Goal: Information Seeking & Learning: Learn about a topic

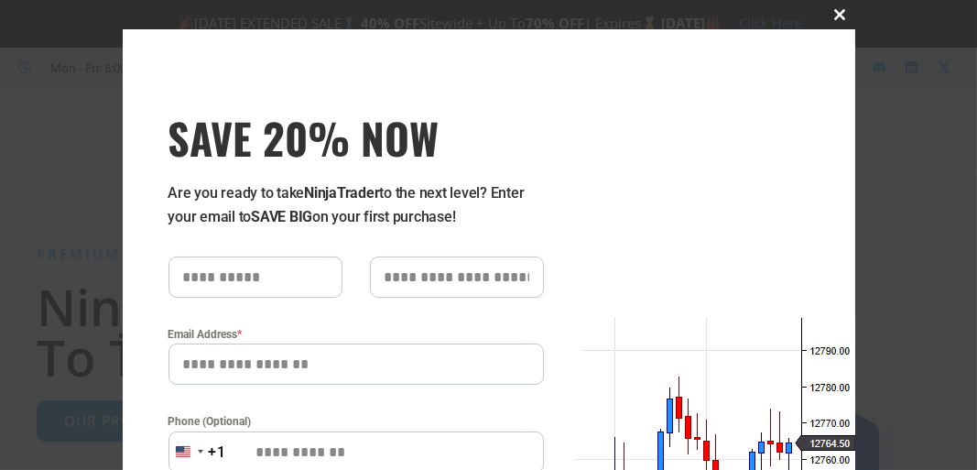
click at [833, 13] on span at bounding box center [840, 14] width 29 height 11
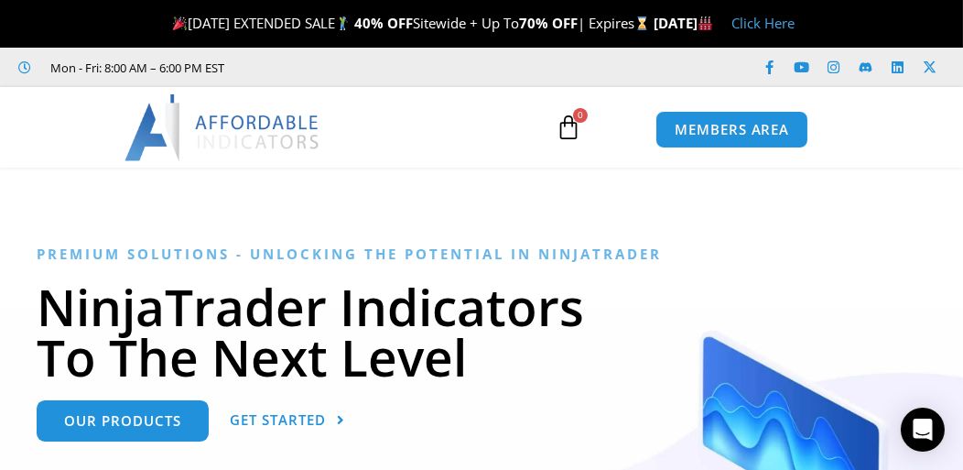
click at [795, 27] on link "Click Here" at bounding box center [763, 23] width 63 height 18
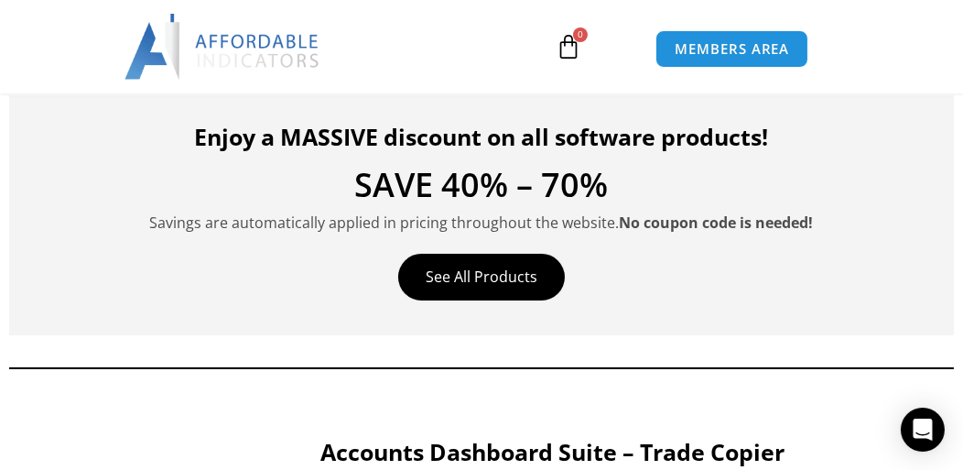
drag, startPoint x: 776, startPoint y: 278, endPoint x: 750, endPoint y: 406, distance: 129.8
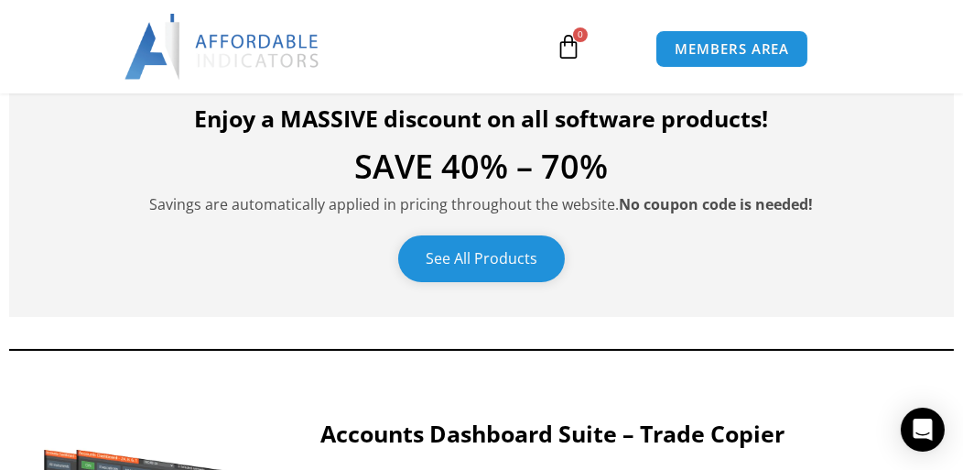
click at [456, 263] on link "See All Products" at bounding box center [481, 258] width 167 height 47
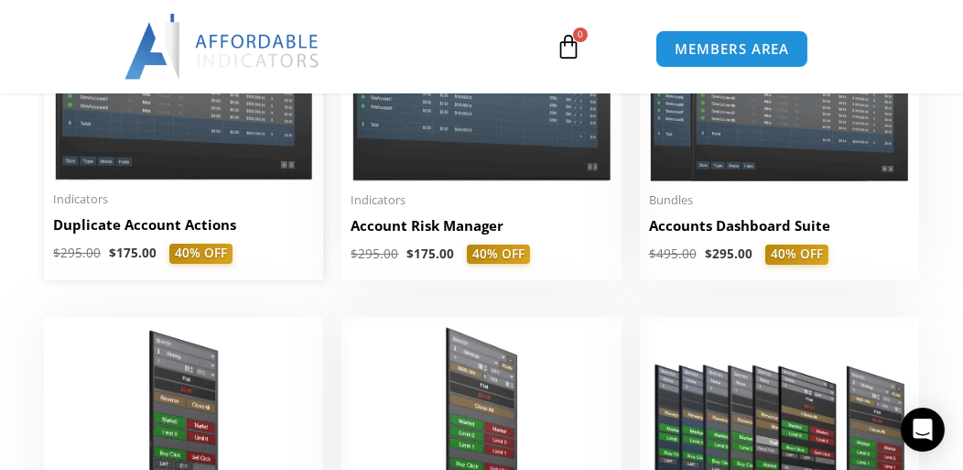
drag, startPoint x: 296, startPoint y: 145, endPoint x: 300, endPoint y: 273, distance: 128.3
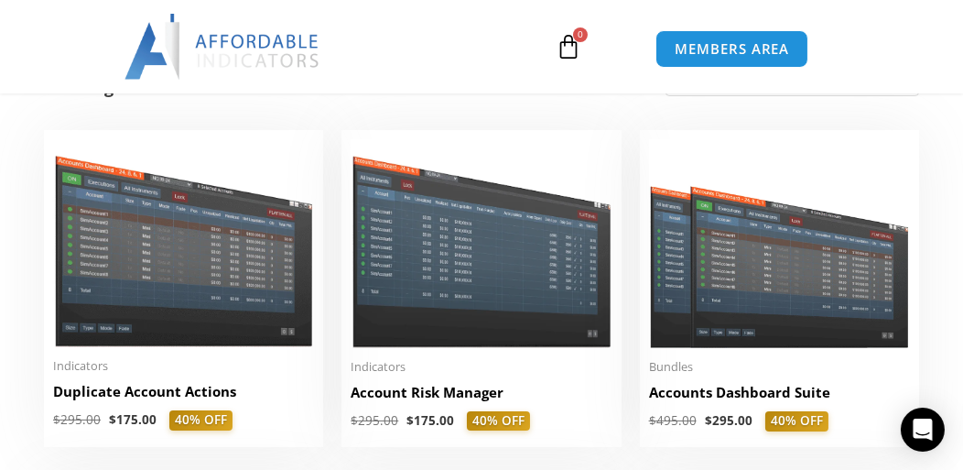
scroll to position [397, 0]
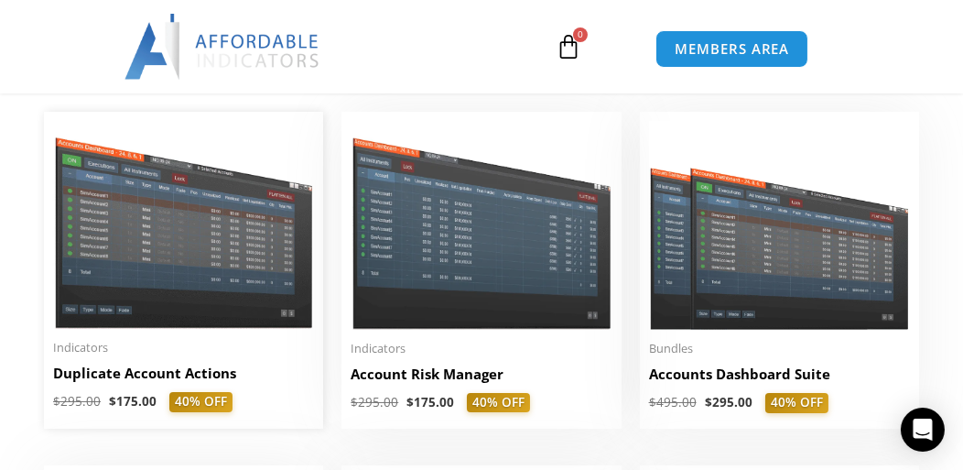
click at [240, 223] on img at bounding box center [183, 225] width 261 height 208
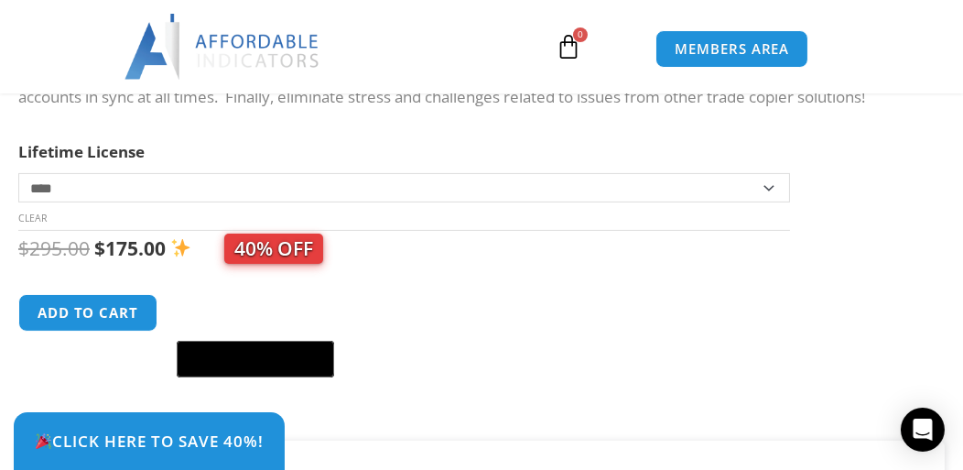
scroll to position [817, 0]
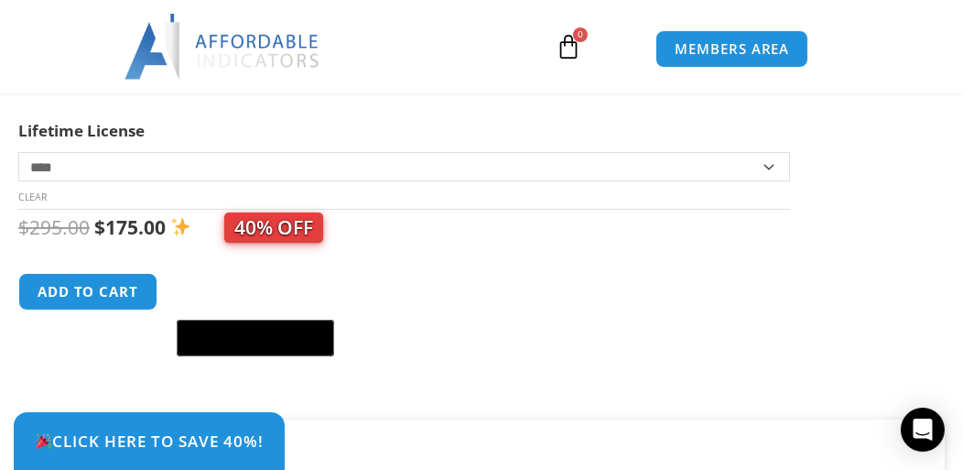
click at [103, 181] on select "**********" at bounding box center [404, 166] width 772 height 29
click at [423, 277] on div "$ 295.00 Original price was: $295.00. $ 175.00 Current price is: $175.00. 40% O…" at bounding box center [472, 283] width 908 height 147
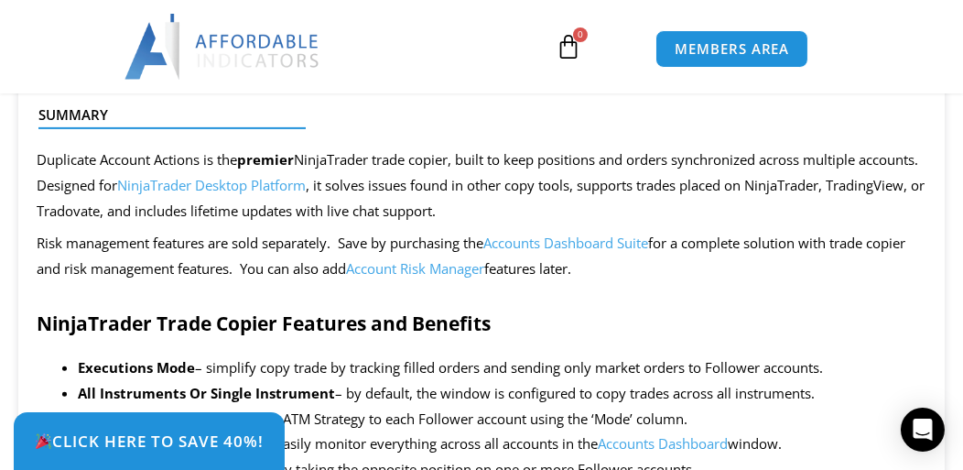
drag, startPoint x: 496, startPoint y: 270, endPoint x: 476, endPoint y: 375, distance: 107.2
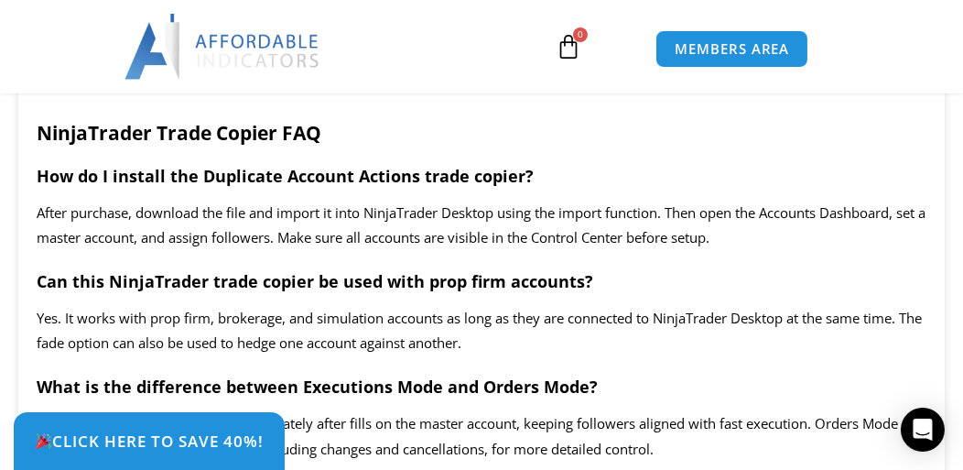
scroll to position [3569, 0]
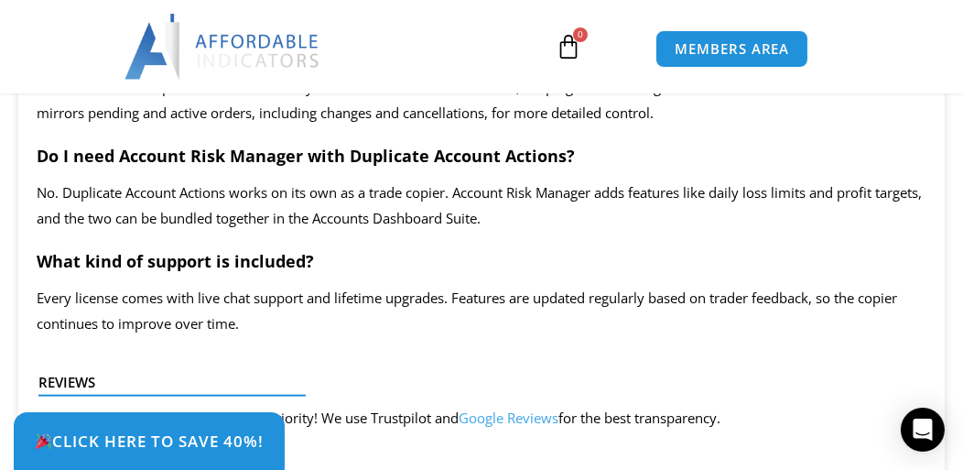
drag, startPoint x: 662, startPoint y: 230, endPoint x: 671, endPoint y: 364, distance: 134.9
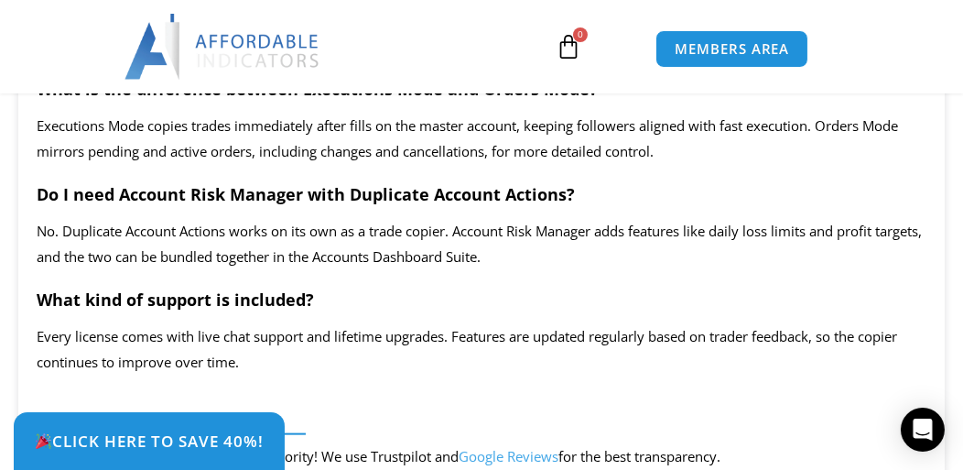
scroll to position [3841, 0]
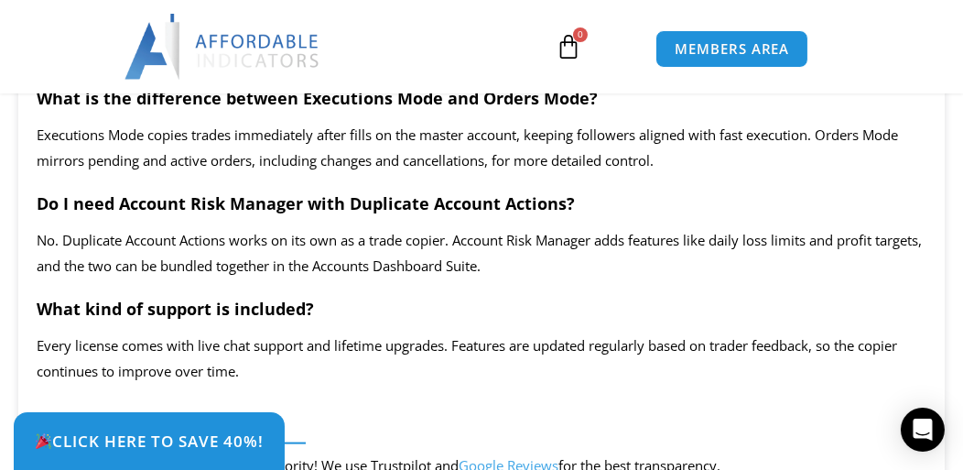
drag, startPoint x: 671, startPoint y: 325, endPoint x: 676, endPoint y: 254, distance: 71.6
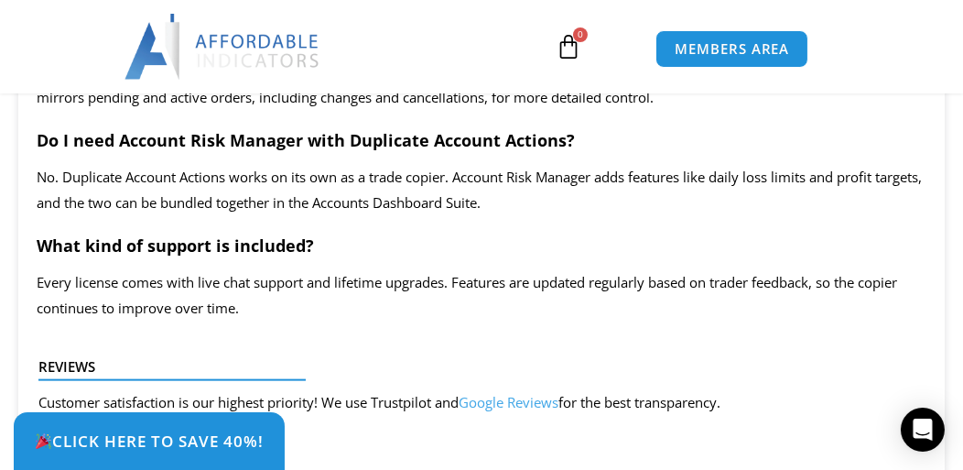
drag, startPoint x: 670, startPoint y: 232, endPoint x: 660, endPoint y: 290, distance: 59.5
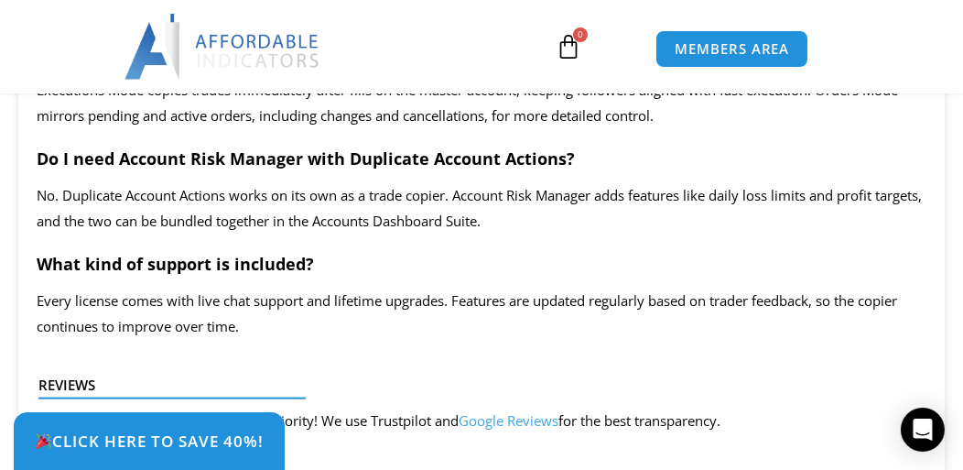
scroll to position [3882, 0]
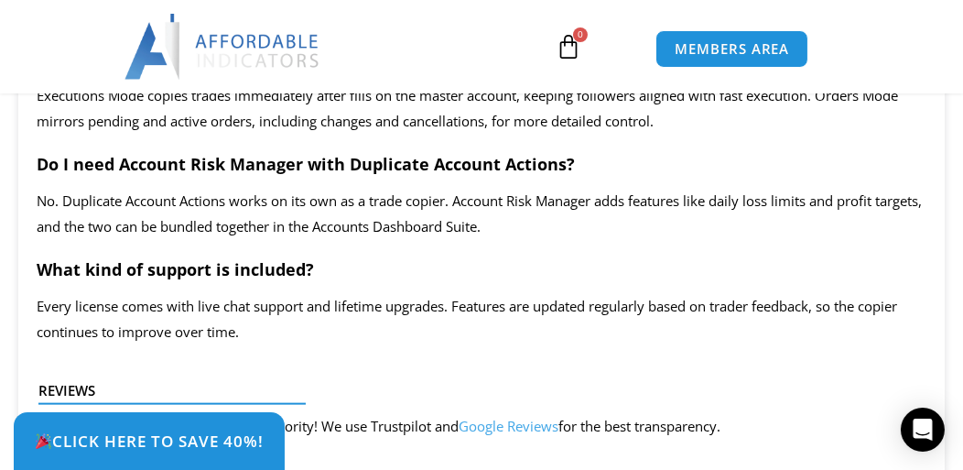
drag, startPoint x: 657, startPoint y: 292, endPoint x: 655, endPoint y: 232, distance: 60.5
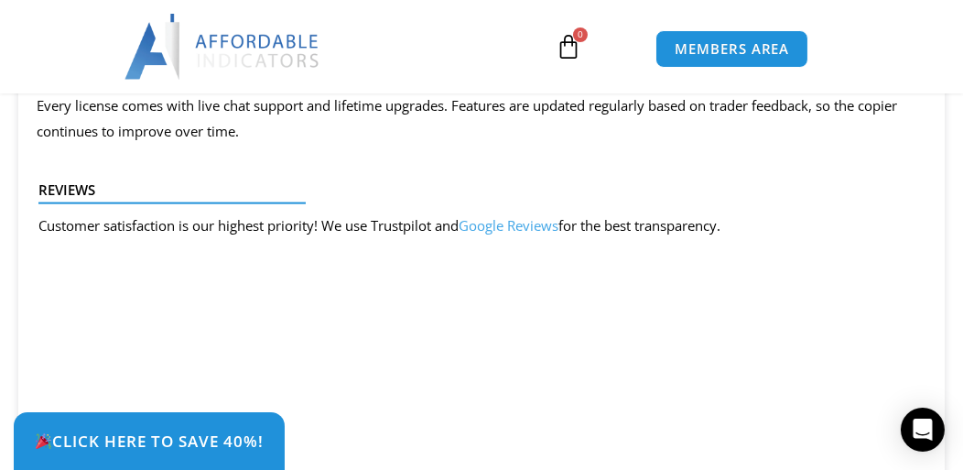
drag, startPoint x: 652, startPoint y: 223, endPoint x: 659, endPoint y: 313, distance: 91.0
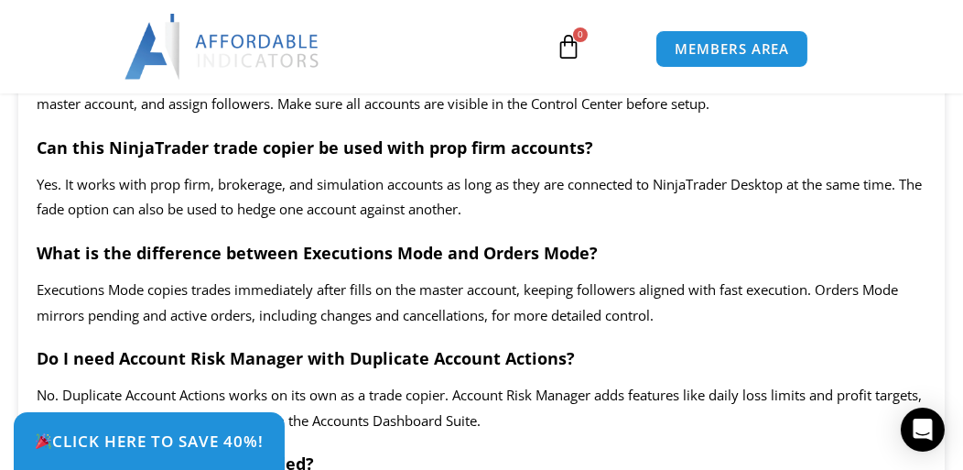
scroll to position [3683, 0]
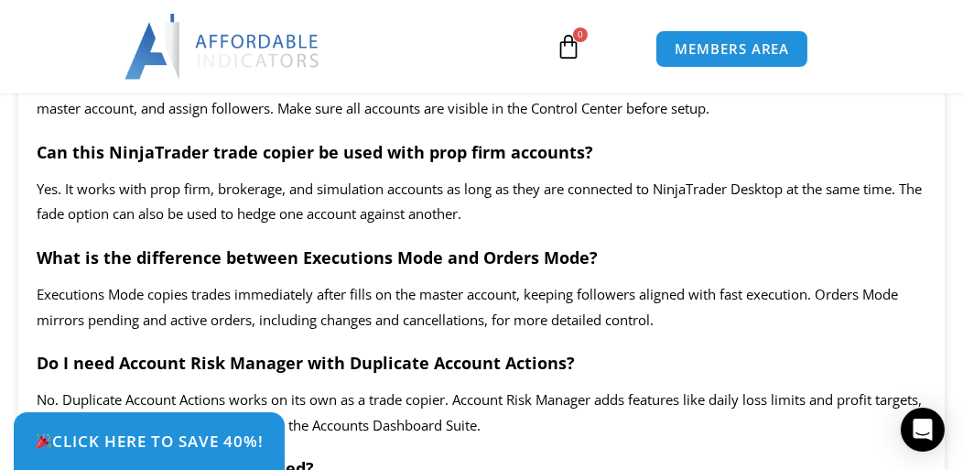
drag, startPoint x: 679, startPoint y: 305, endPoint x: 683, endPoint y: 248, distance: 56.9
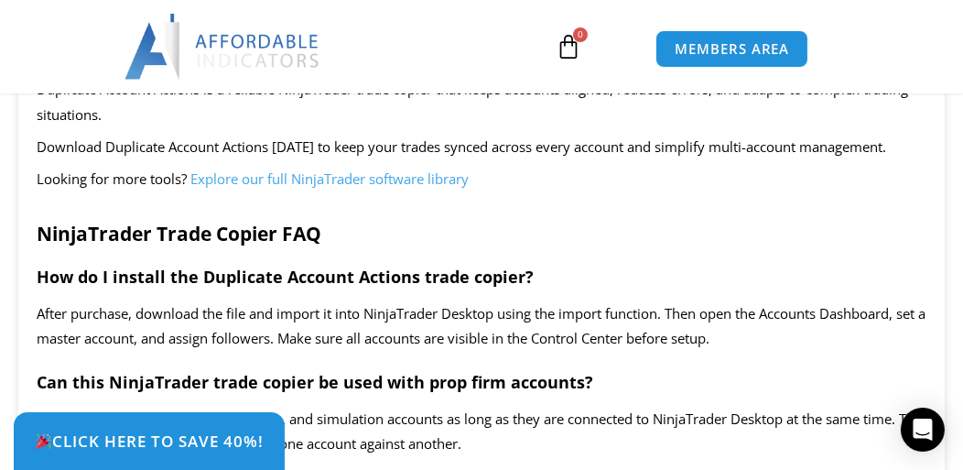
drag, startPoint x: 682, startPoint y: 316, endPoint x: 728, endPoint y: 90, distance: 230.8
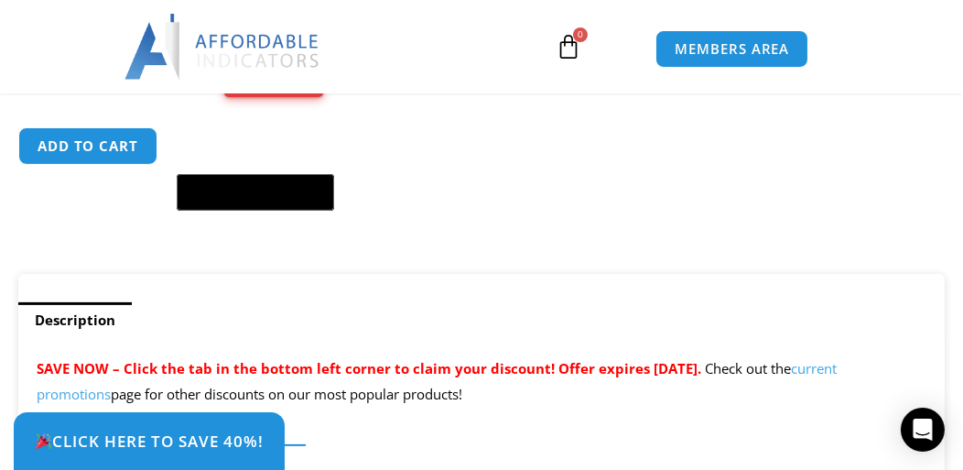
scroll to position [0, 0]
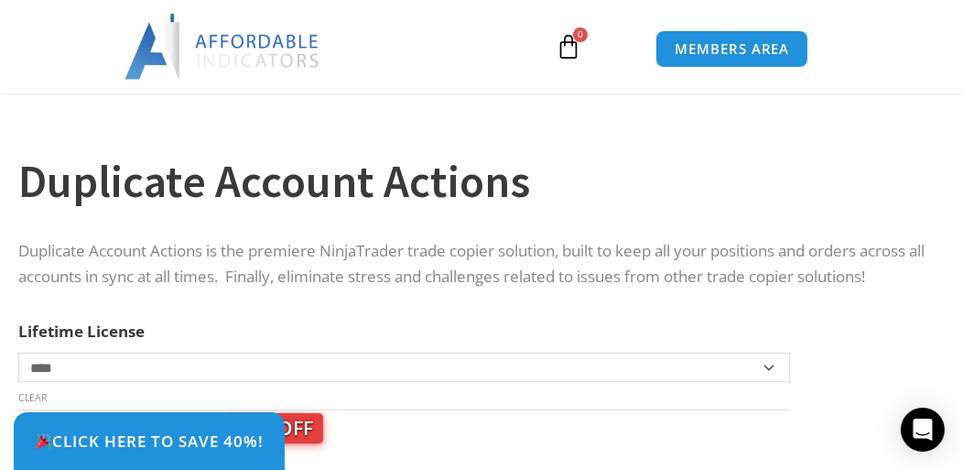
drag, startPoint x: 114, startPoint y: 223, endPoint x: 71, endPoint y: 389, distance: 171.5
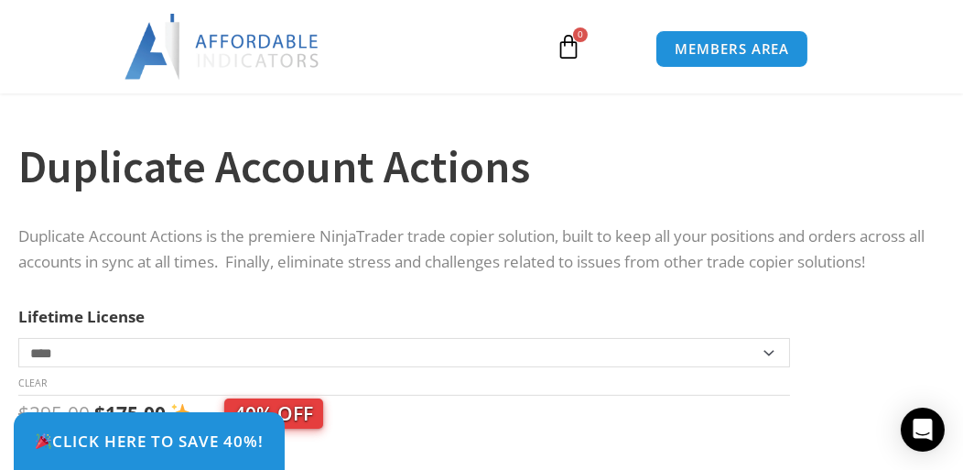
scroll to position [966, 0]
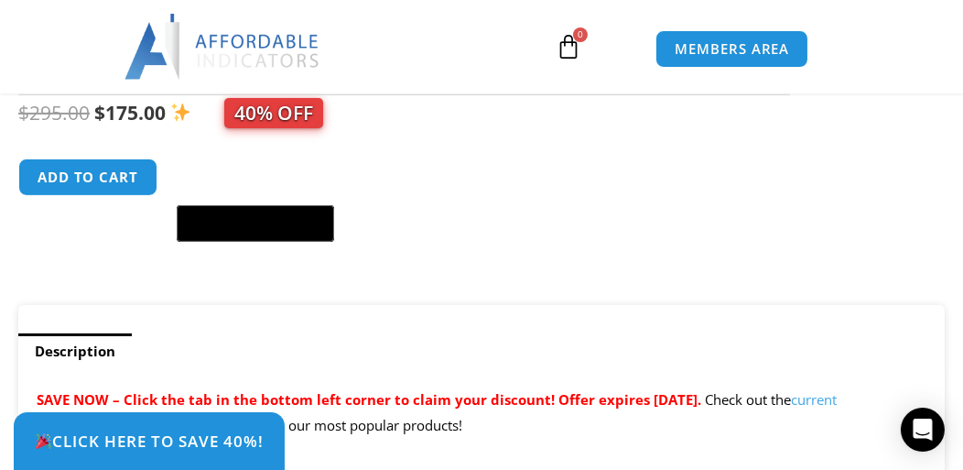
drag, startPoint x: 454, startPoint y: 364, endPoint x: 494, endPoint y: 219, distance: 150.2
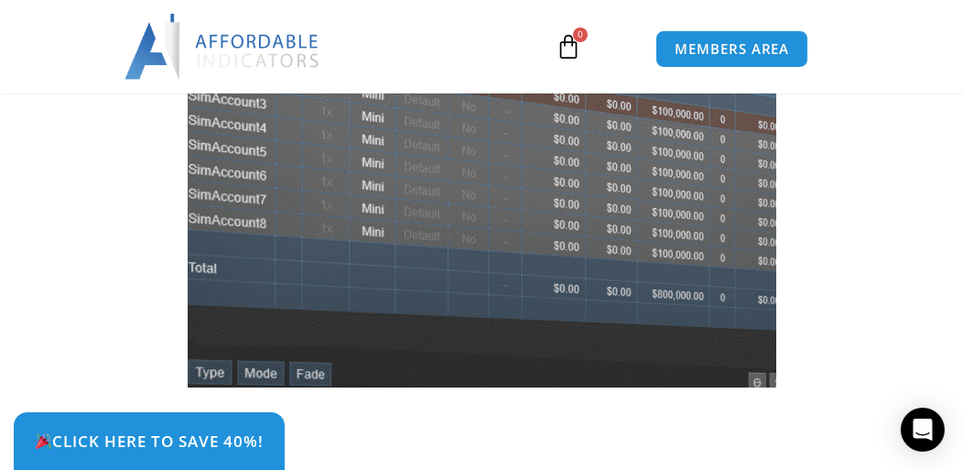
scroll to position [0, 0]
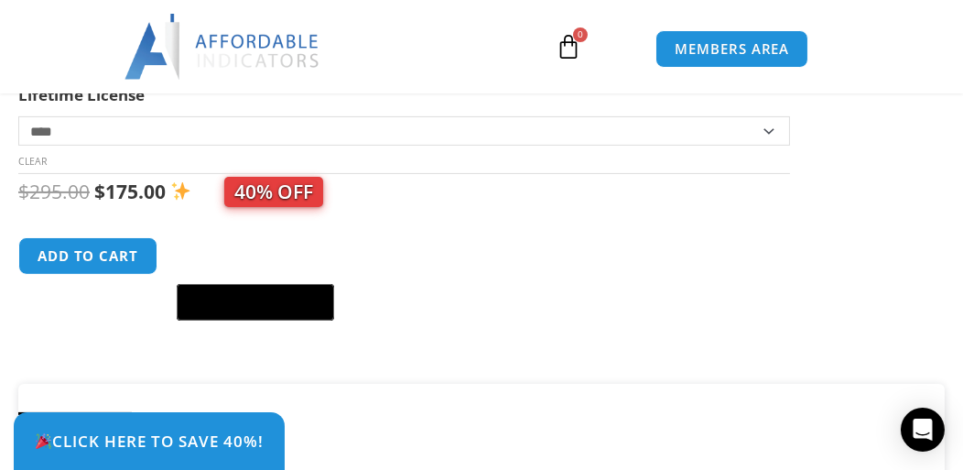
drag, startPoint x: 494, startPoint y: 288, endPoint x: 517, endPoint y: 190, distance: 100.6
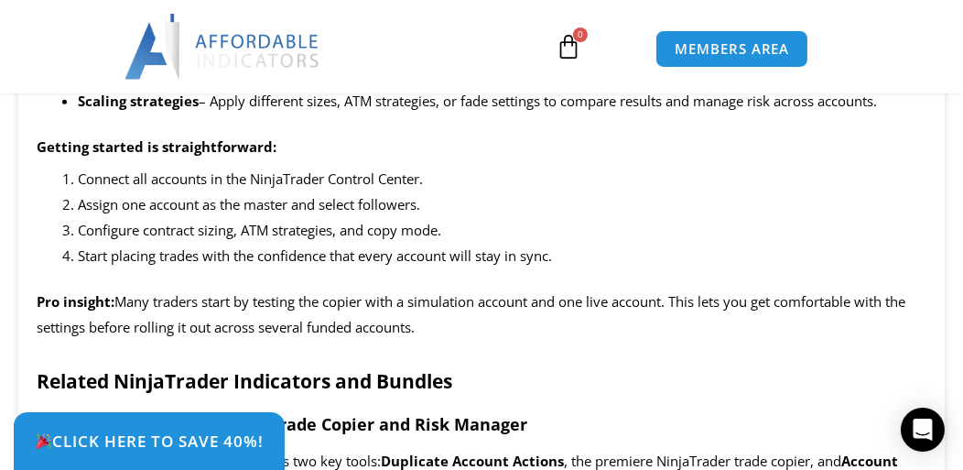
scroll to position [2864, 0]
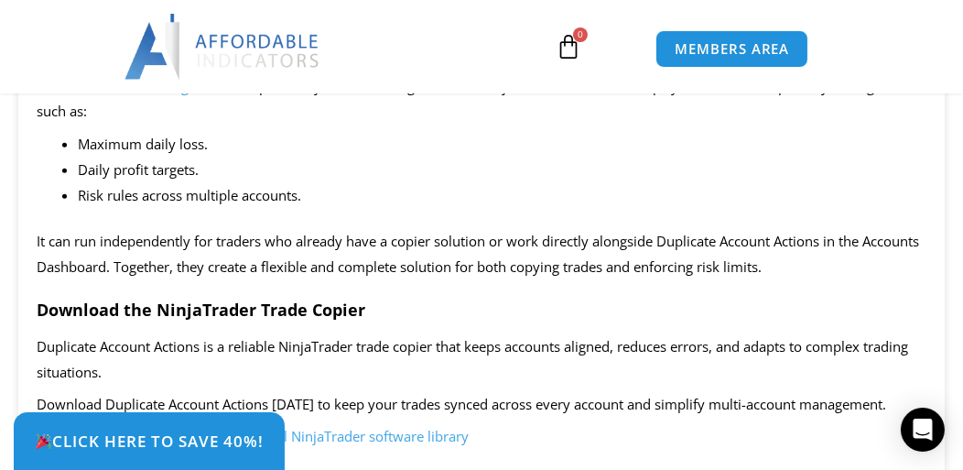
drag, startPoint x: 529, startPoint y: 211, endPoint x: 530, endPoint y: 345, distance: 134.6
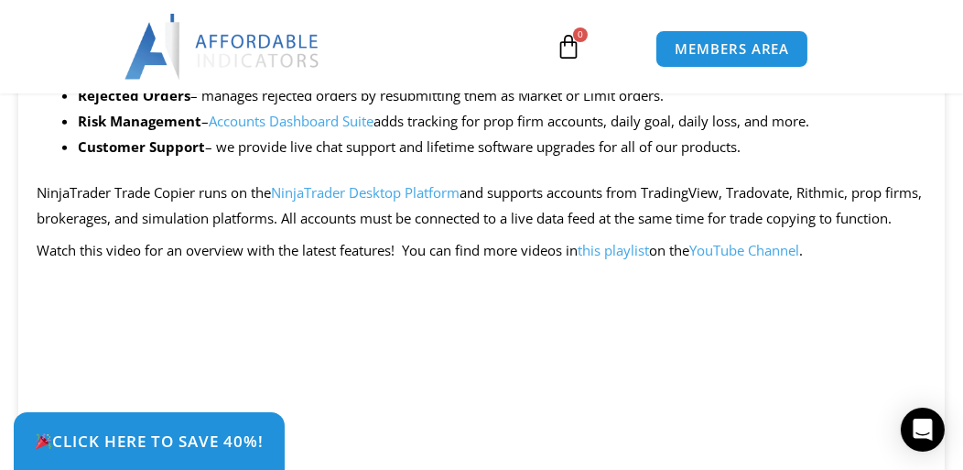
scroll to position [3021, 0]
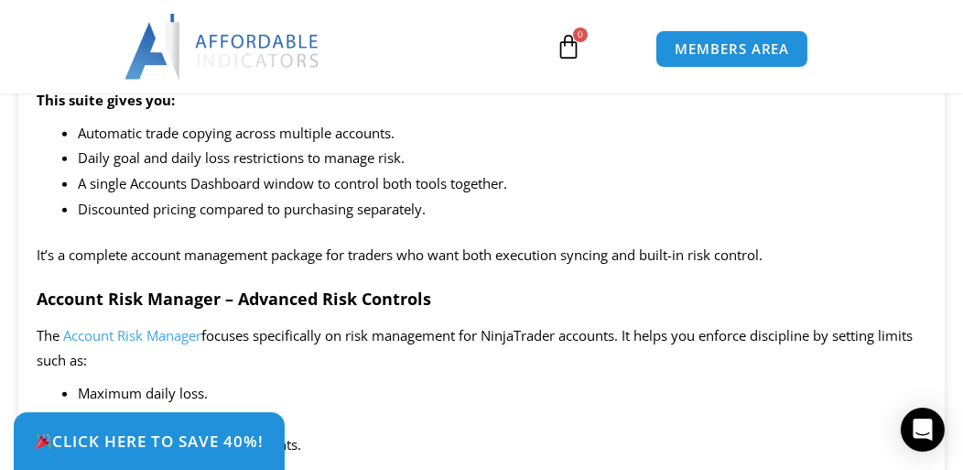
drag, startPoint x: 519, startPoint y: 245, endPoint x: 519, endPoint y: 196, distance: 49.4
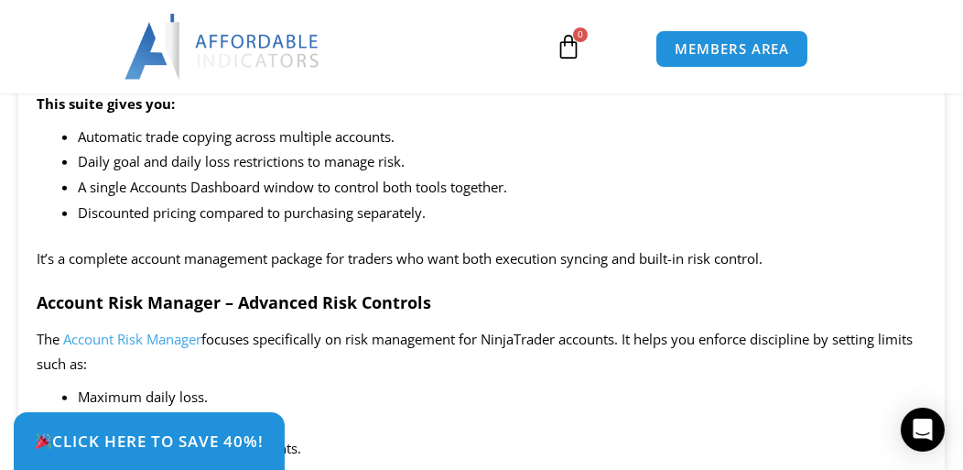
click at [178, 55] on span "Accounts Dashboard Suite" at bounding box center [145, 46] width 165 height 18
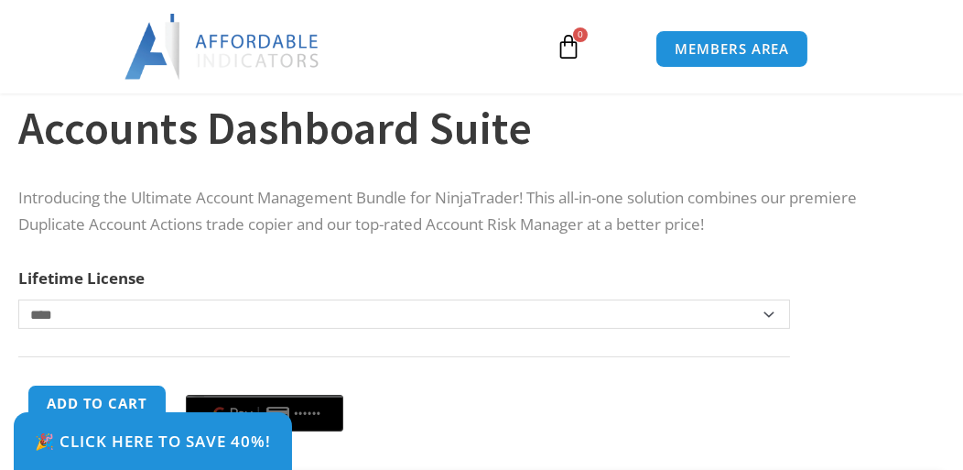
scroll to position [1007, 0]
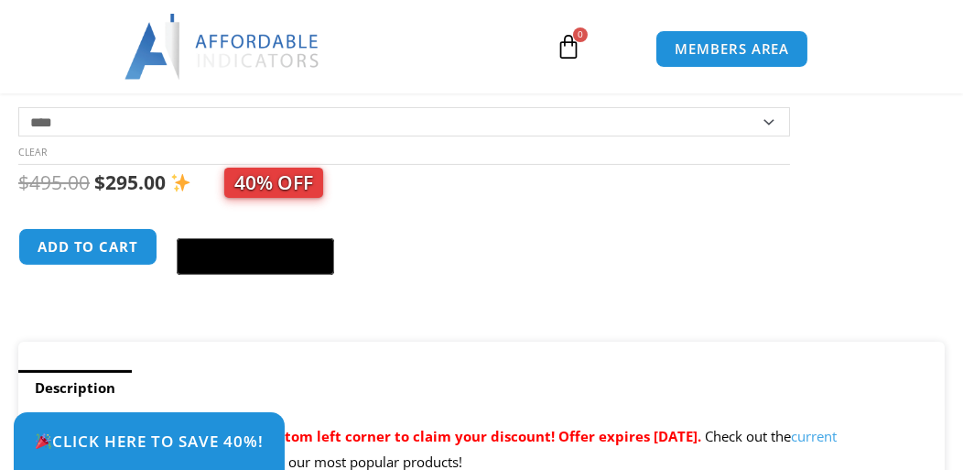
drag, startPoint x: 768, startPoint y: 203, endPoint x: 796, endPoint y: 302, distance: 102.6
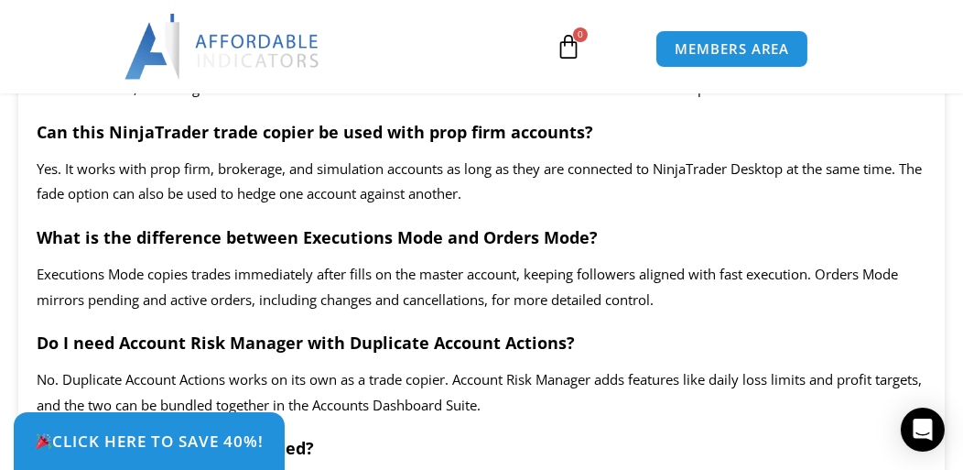
scroll to position [3704, 0]
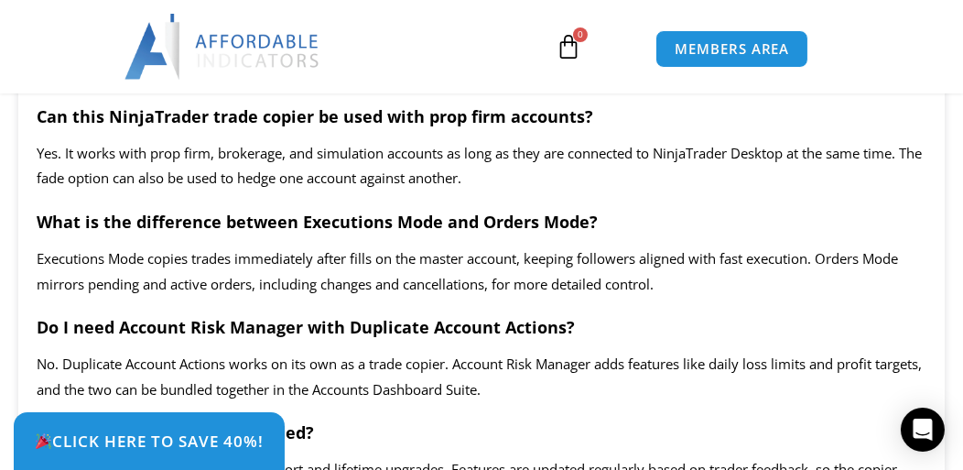
drag, startPoint x: 577, startPoint y: 284, endPoint x: 565, endPoint y: 385, distance: 101.4
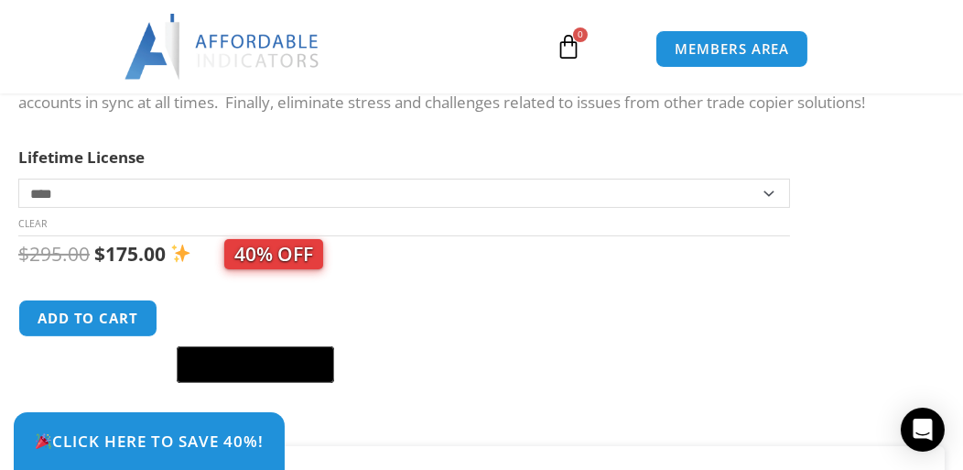
scroll to position [798, 0]
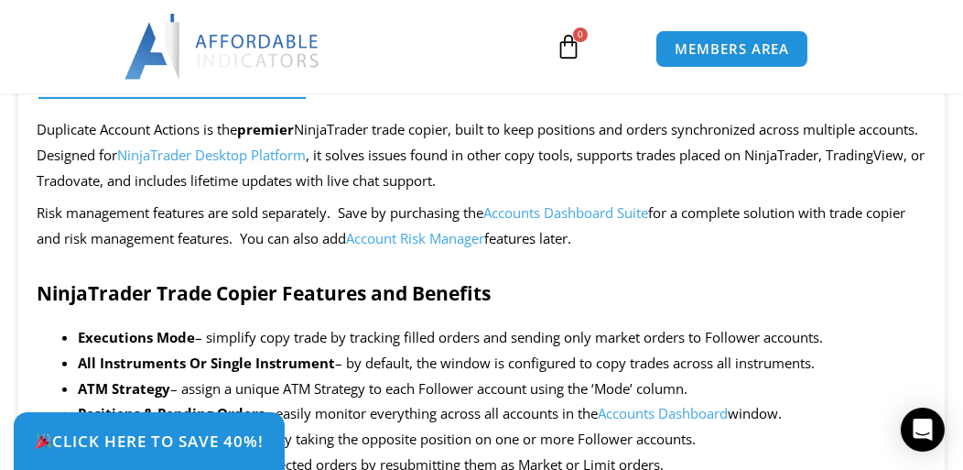
drag, startPoint x: 530, startPoint y: 274, endPoint x: 527, endPoint y: 381, distance: 107.2
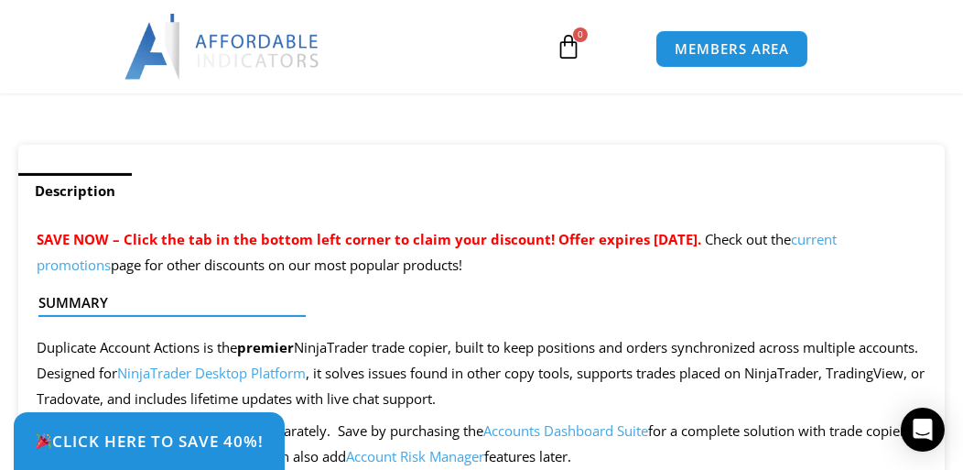
drag, startPoint x: 527, startPoint y: 381, endPoint x: 554, endPoint y: 259, distance: 124.7
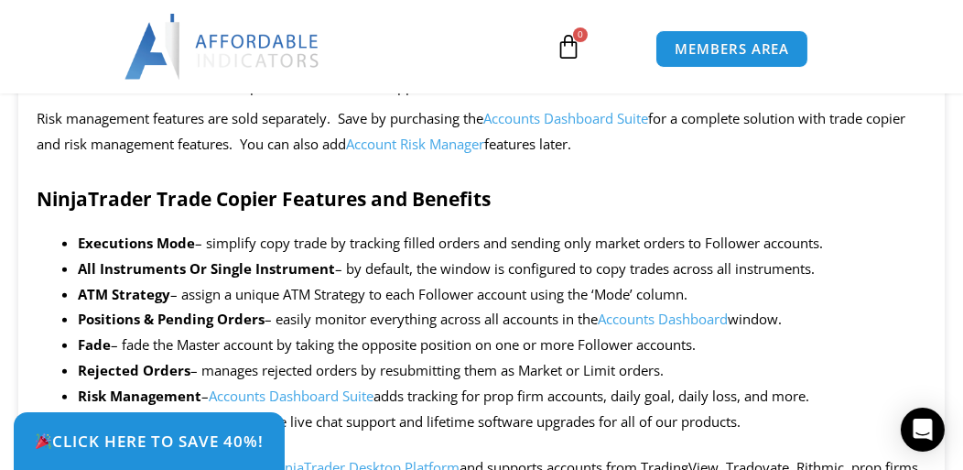
drag, startPoint x: 723, startPoint y: 229, endPoint x: 683, endPoint y: 346, distance: 123.9
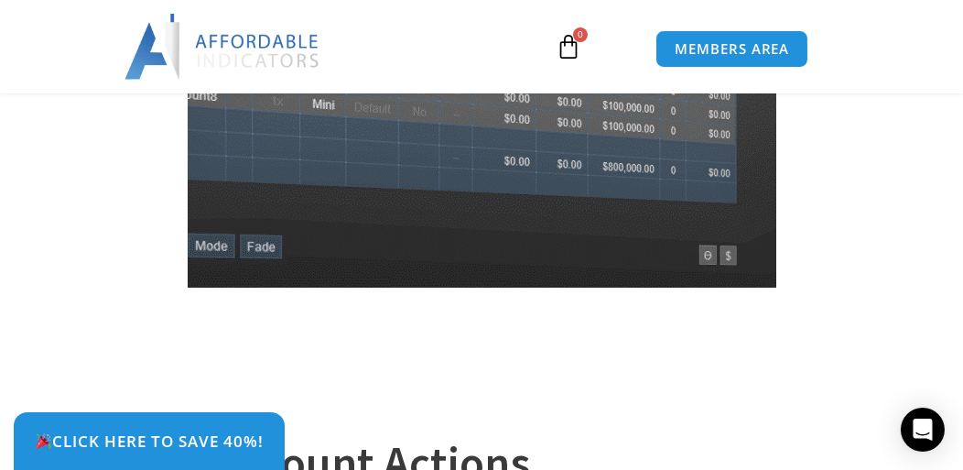
scroll to position [671, 0]
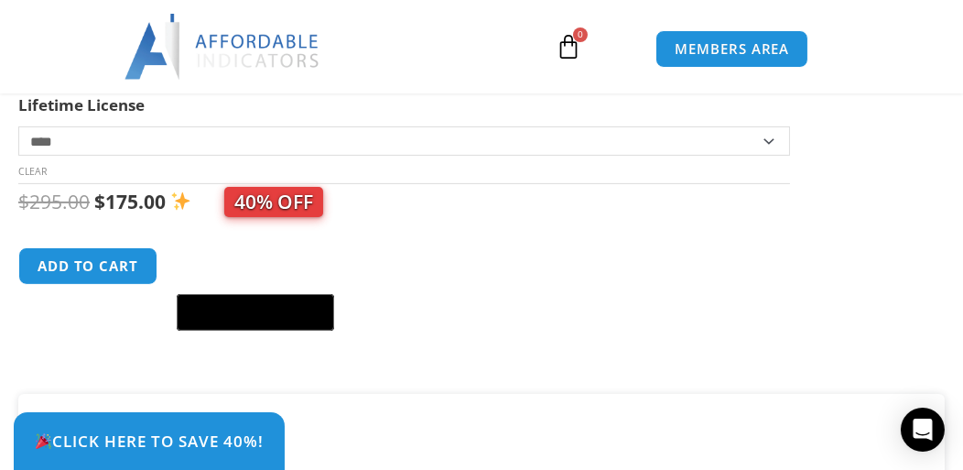
drag, startPoint x: 627, startPoint y: 206, endPoint x: 618, endPoint y: 326, distance: 120.3
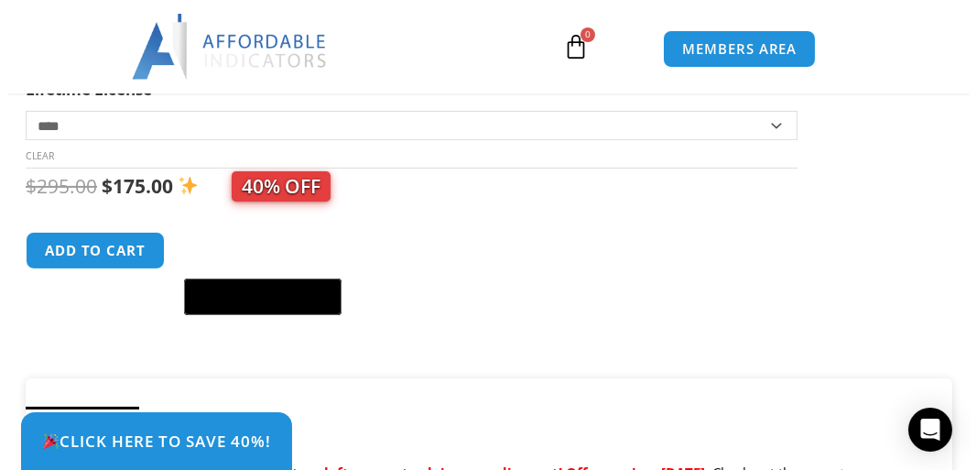
scroll to position [873, 0]
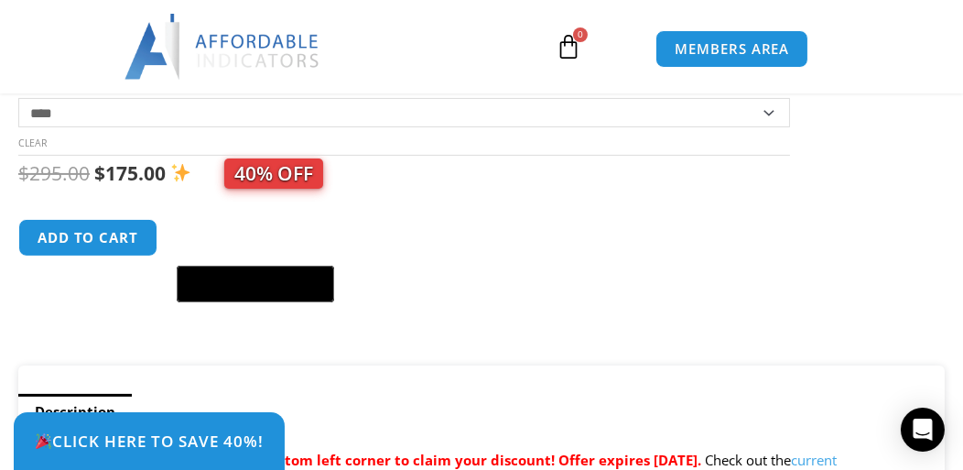
drag, startPoint x: 520, startPoint y: 348, endPoint x: 424, endPoint y: 361, distance: 97.0
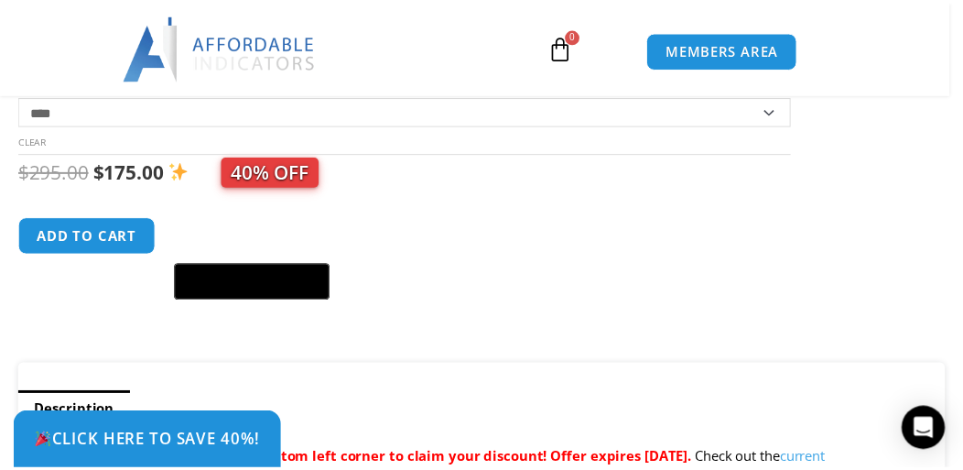
scroll to position [0, 0]
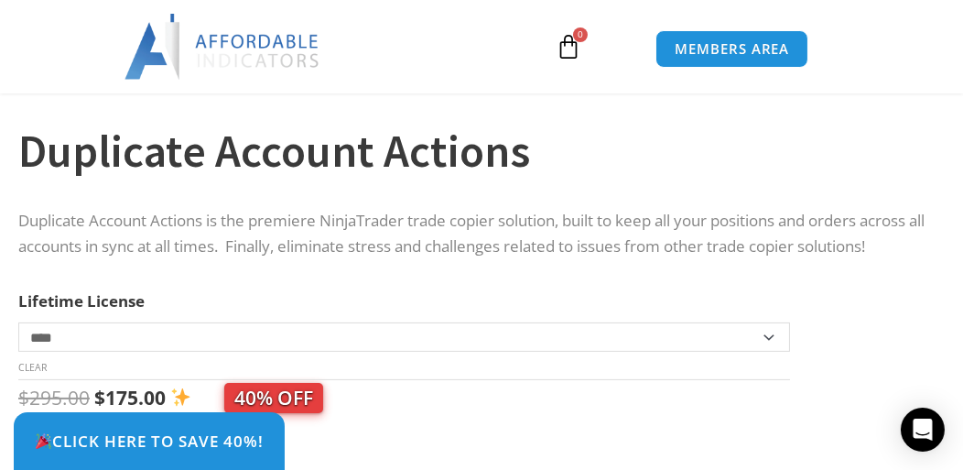
drag, startPoint x: 553, startPoint y: 320, endPoint x: 562, endPoint y: 233, distance: 87.5
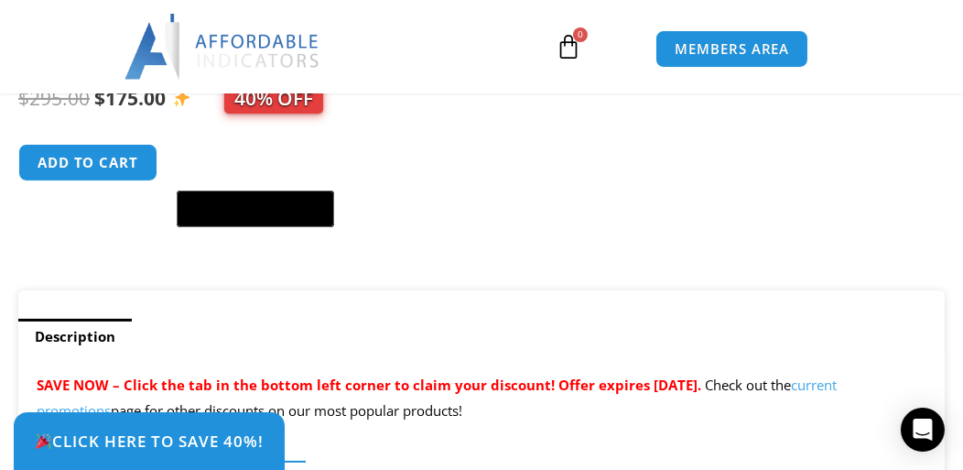
drag, startPoint x: 537, startPoint y: 220, endPoint x: 522, endPoint y: 334, distance: 115.4
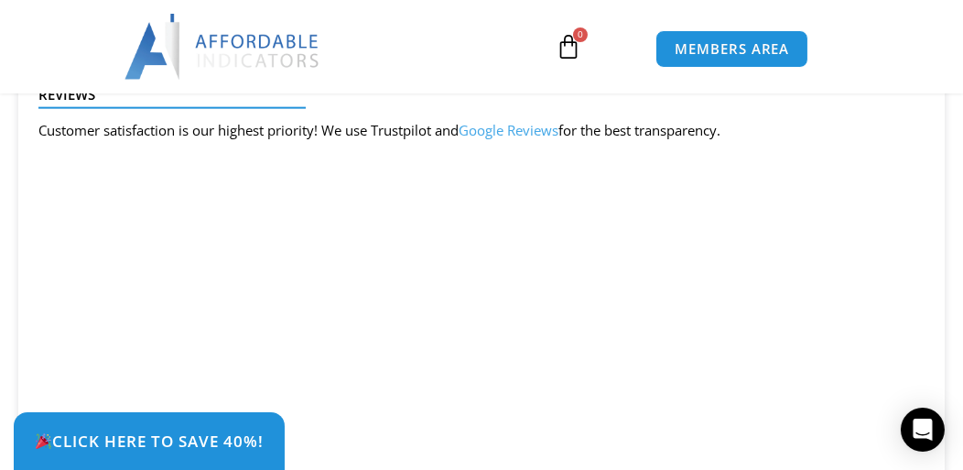
scroll to position [4185, 0]
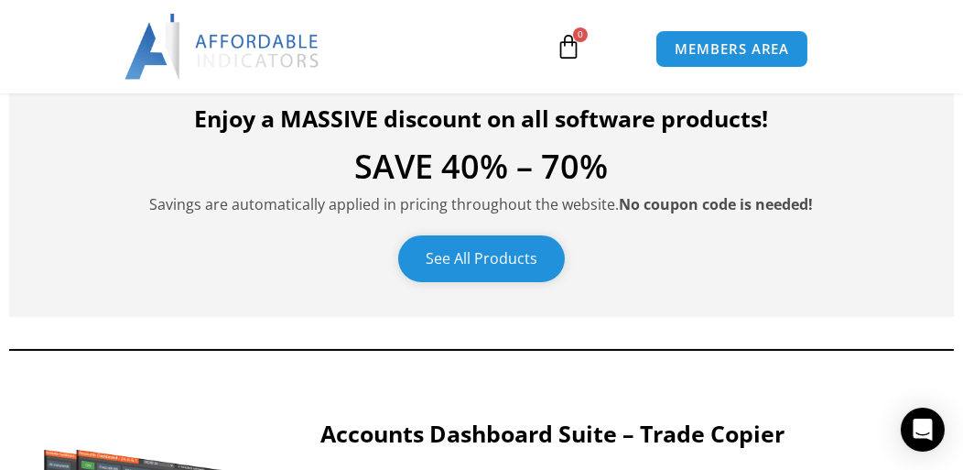
click at [497, 259] on link "See All Products" at bounding box center [481, 258] width 167 height 47
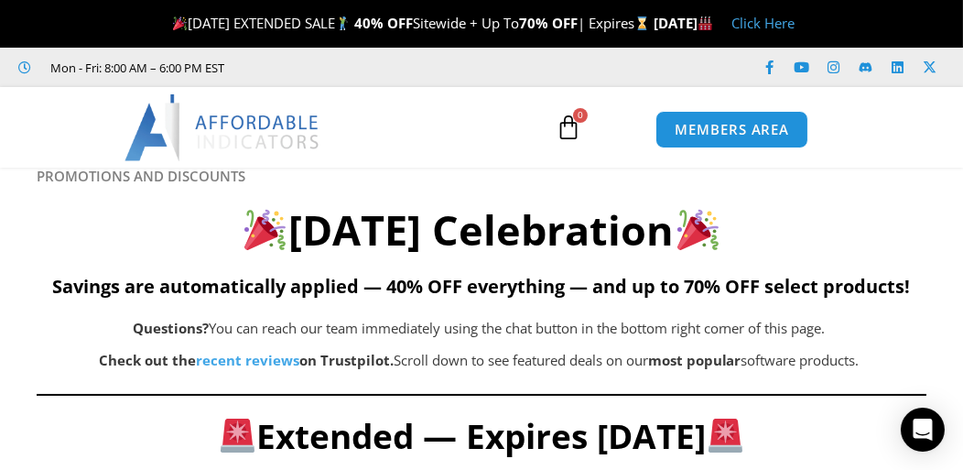
scroll to position [499, 0]
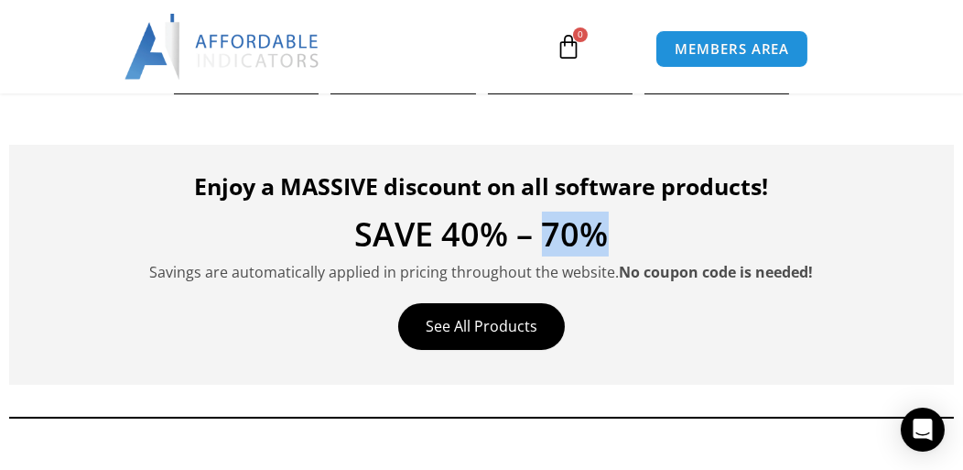
click at [783, 243] on h4 "SAVE 40% – 70%" at bounding box center [482, 234] width 890 height 33
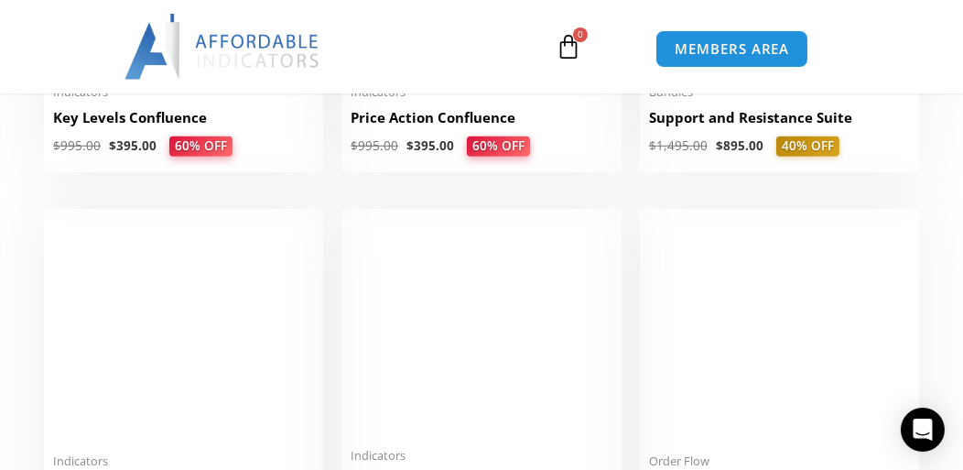
scroll to position [2353, 0]
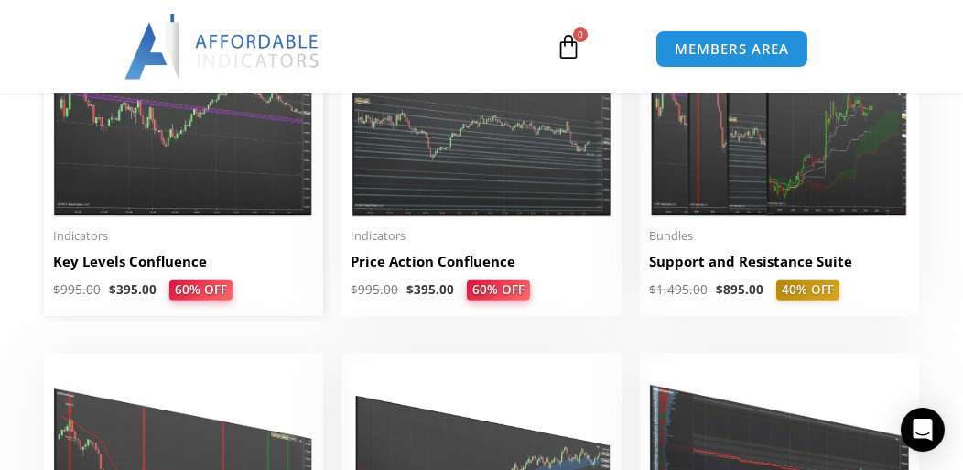
click at [211, 191] on img at bounding box center [183, 105] width 261 height 224
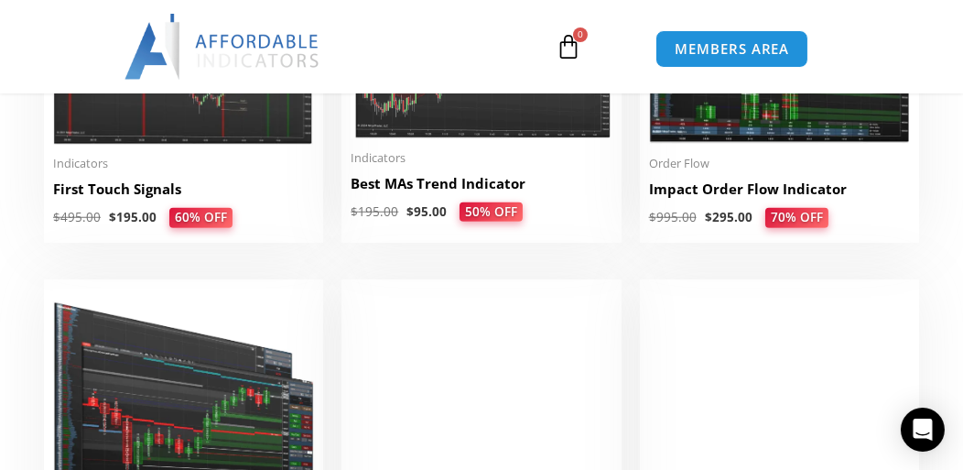
scroll to position [2645, 0]
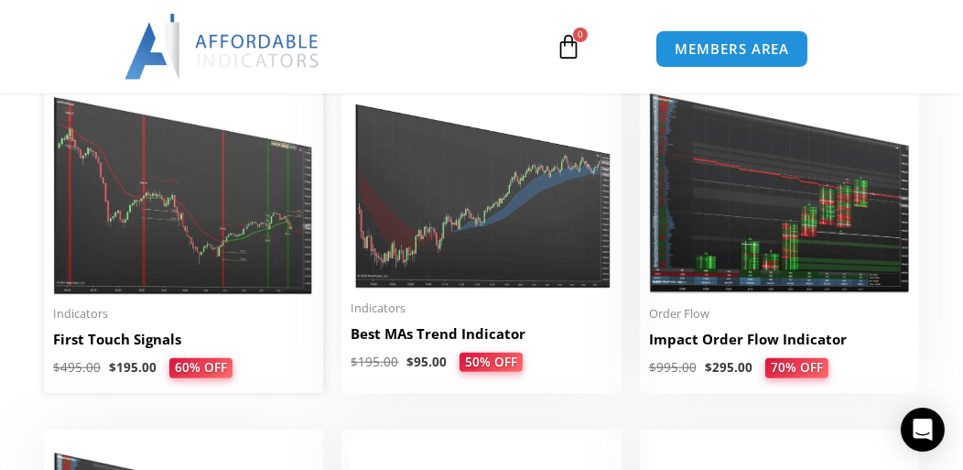
click at [148, 223] on img at bounding box center [183, 183] width 261 height 224
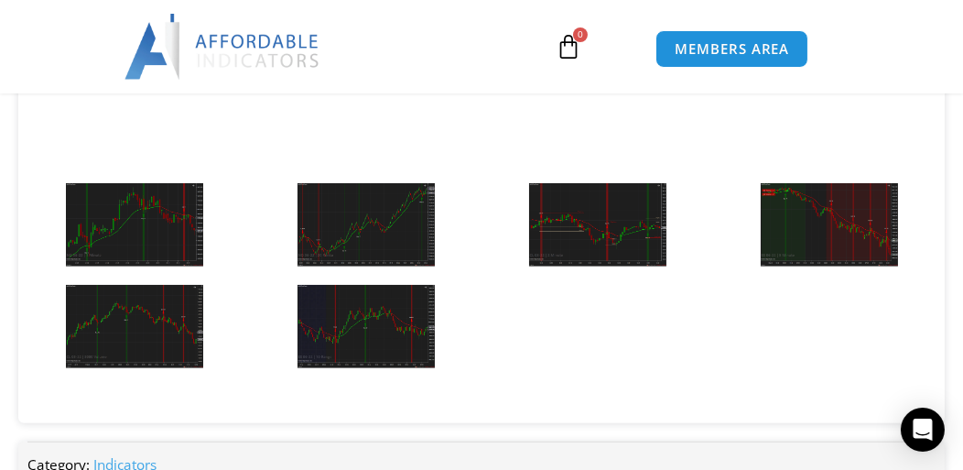
scroll to position [2500, 0]
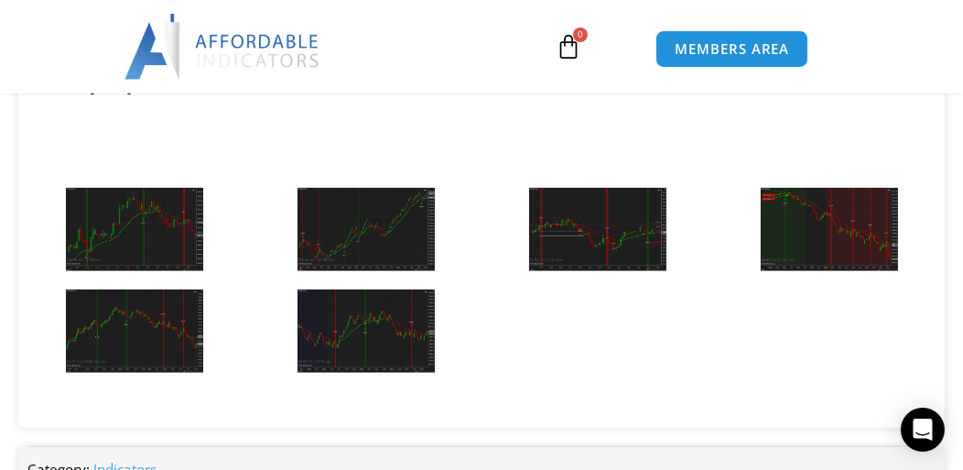
click at [105, 249] on img at bounding box center [134, 229] width 137 height 83
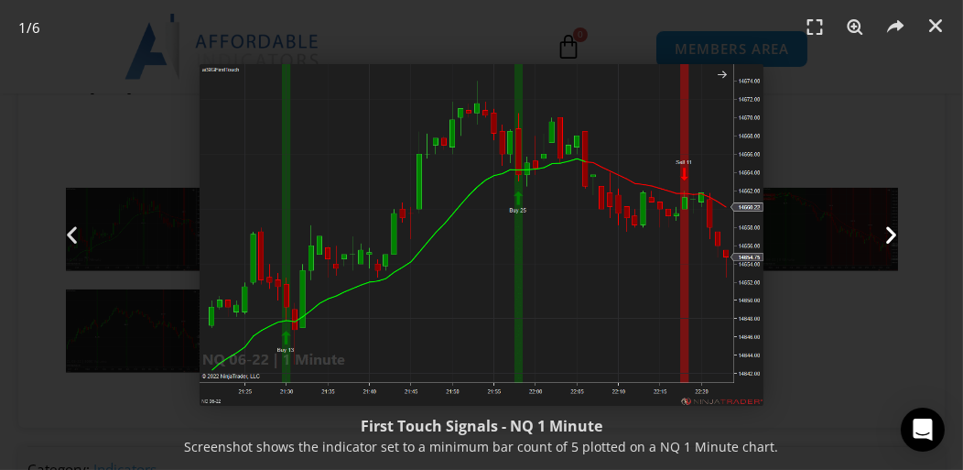
click at [893, 227] on icon "Next slide" at bounding box center [891, 234] width 23 height 23
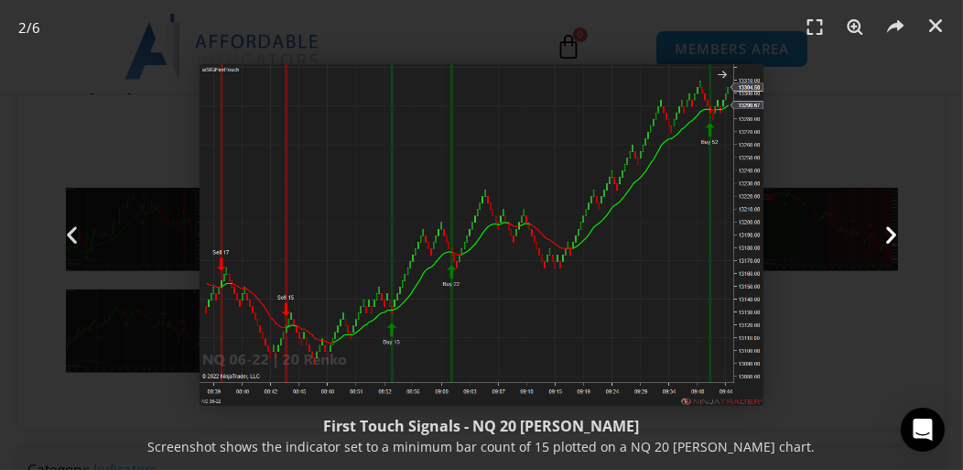
click at [892, 237] on icon "Next slide" at bounding box center [891, 234] width 23 height 23
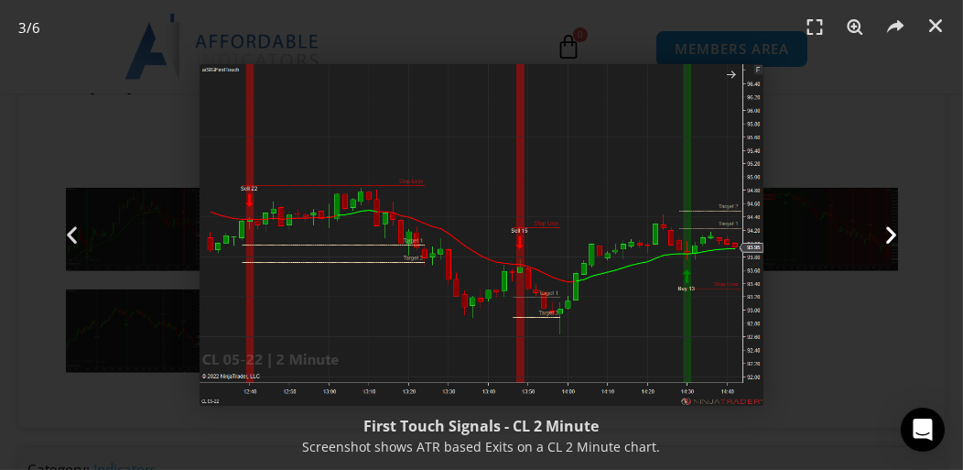
click at [896, 248] on div "Next" at bounding box center [891, 235] width 145 height 470
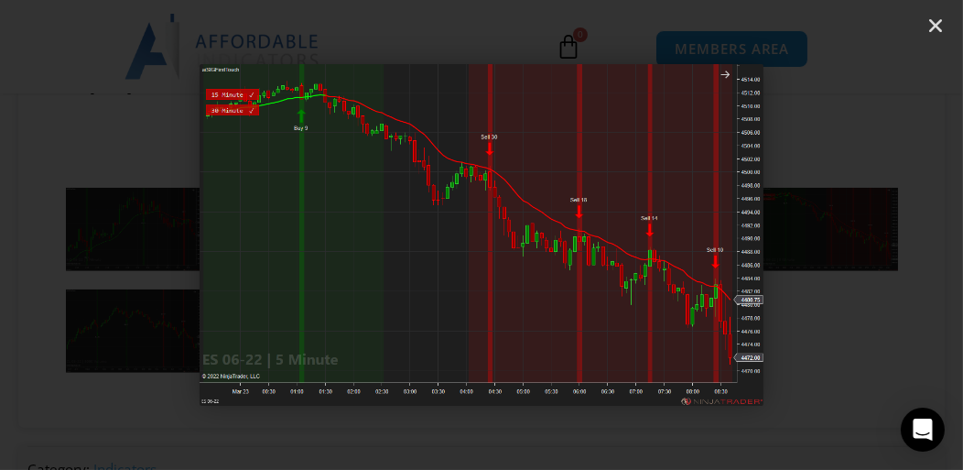
click at [896, 248] on div "Next" at bounding box center [891, 235] width 145 height 470
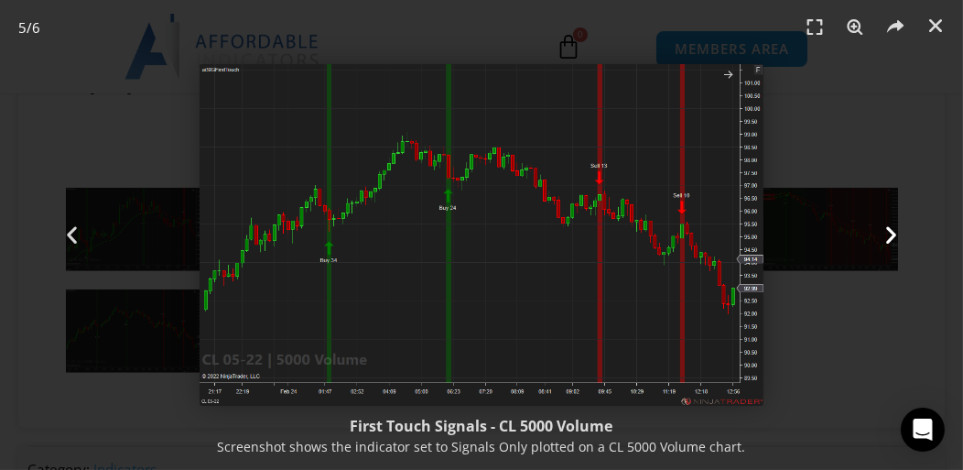
click at [849, 305] on div "Next" at bounding box center [891, 235] width 145 height 470
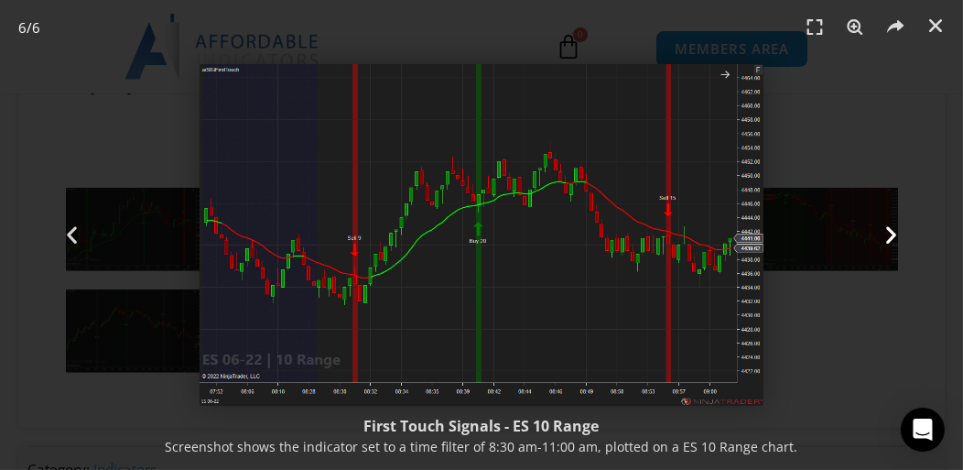
click at [917, 146] on div "Next" at bounding box center [891, 235] width 145 height 470
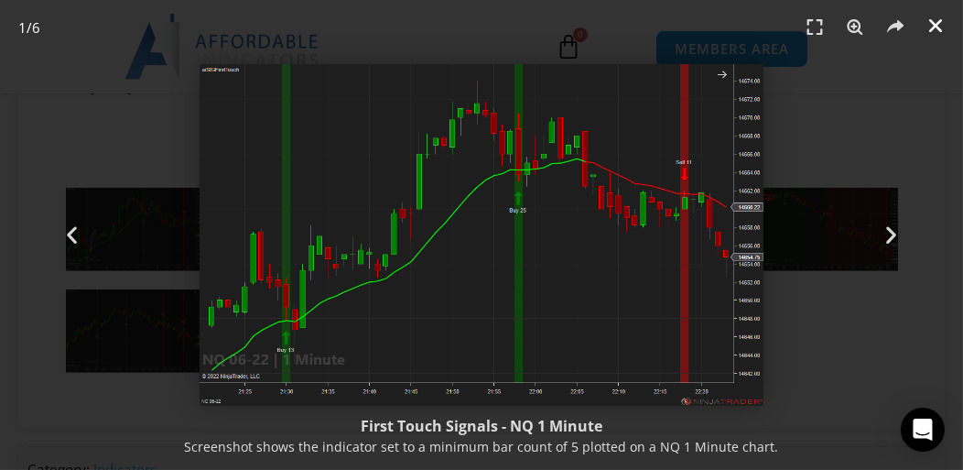
click at [931, 18] on icon "Close (Esc)" at bounding box center [936, 25] width 18 height 18
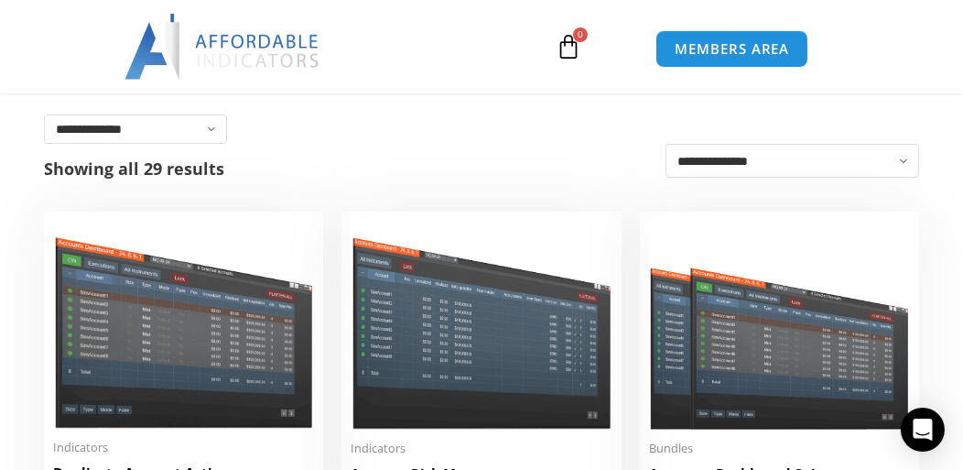
scroll to position [316, 0]
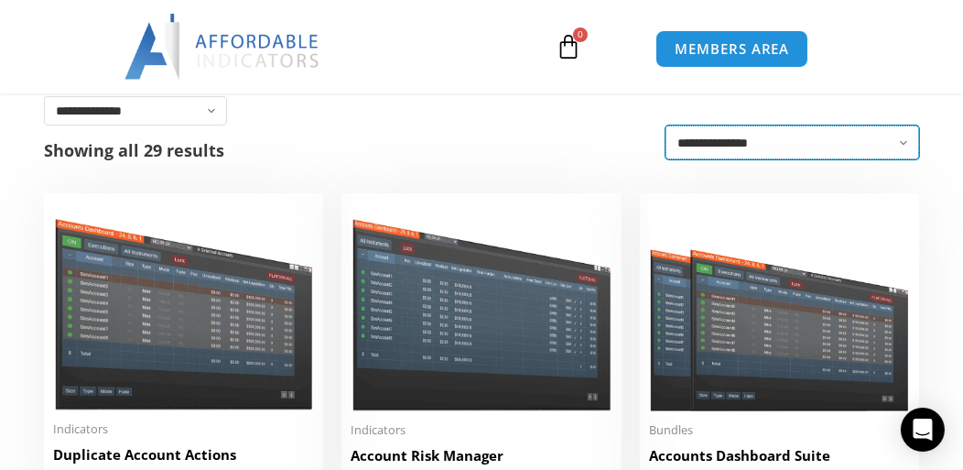
click at [772, 148] on select "**********" at bounding box center [793, 142] width 254 height 34
select select "********"
click at [666, 129] on select "**********" at bounding box center [793, 142] width 254 height 34
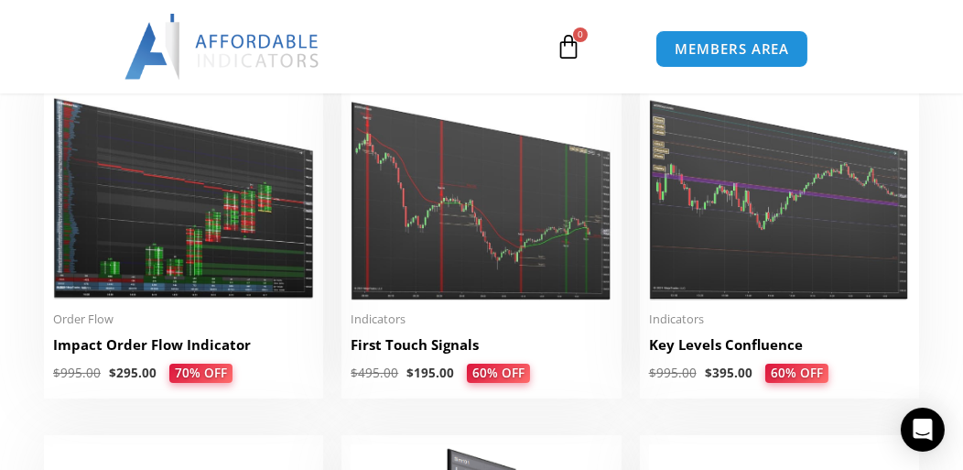
scroll to position [434, 0]
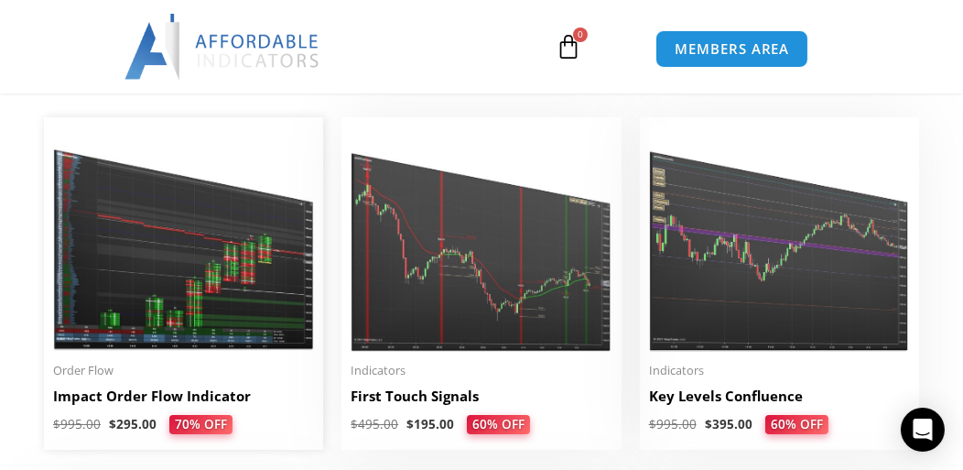
click at [179, 231] on img at bounding box center [183, 238] width 261 height 224
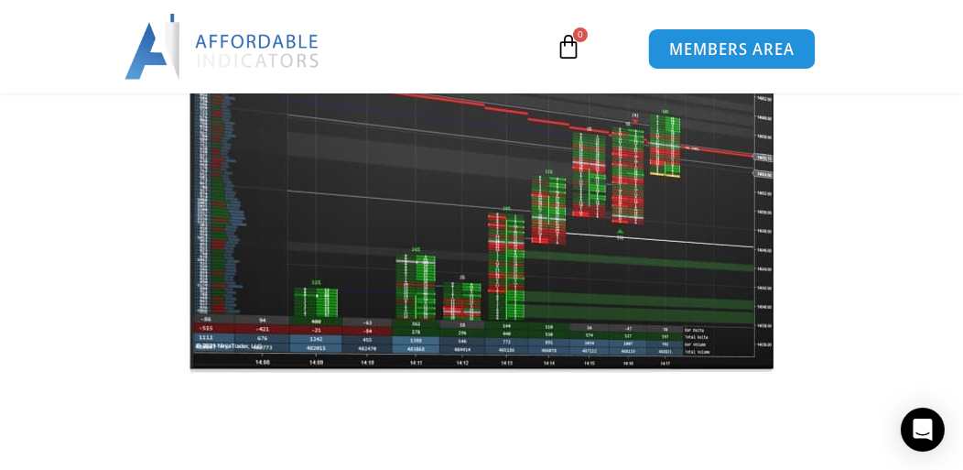
scroll to position [267, 0]
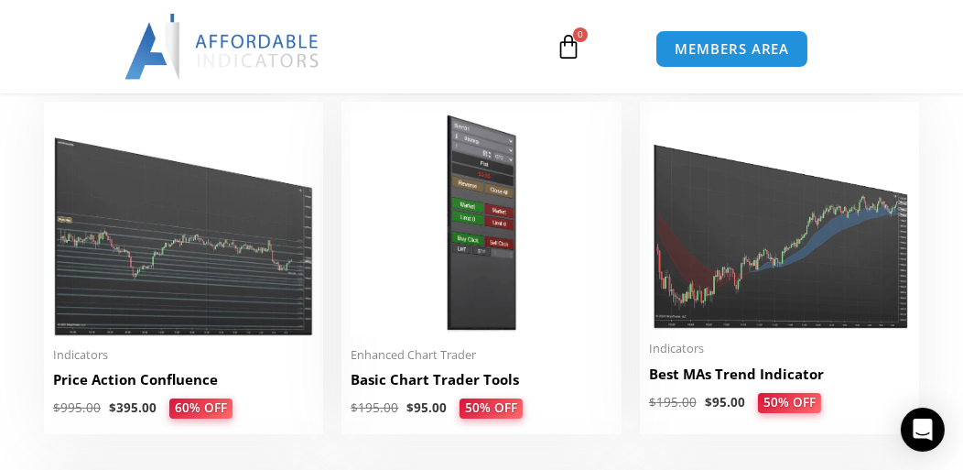
scroll to position [781, 0]
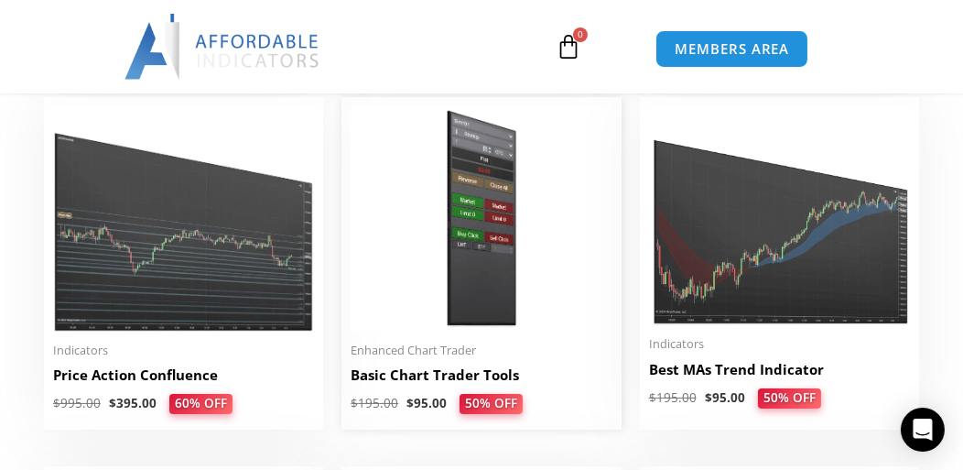
click at [511, 243] on img at bounding box center [481, 218] width 261 height 224
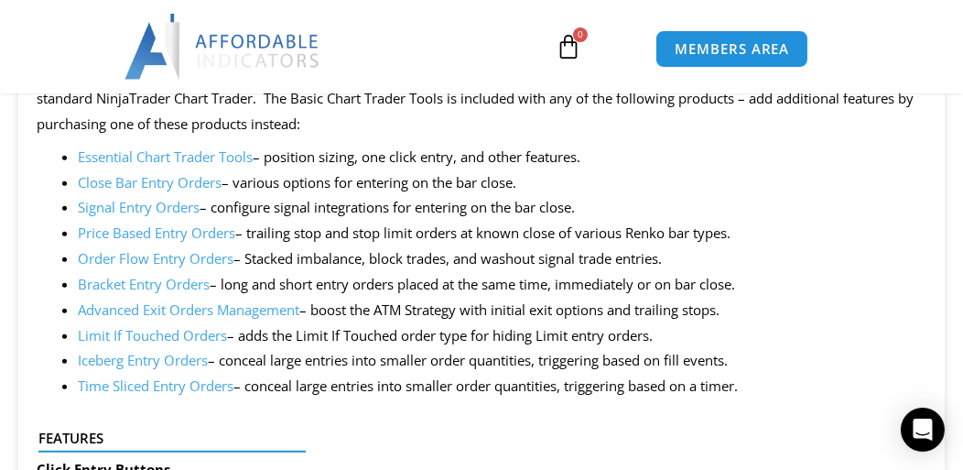
scroll to position [1977, 0]
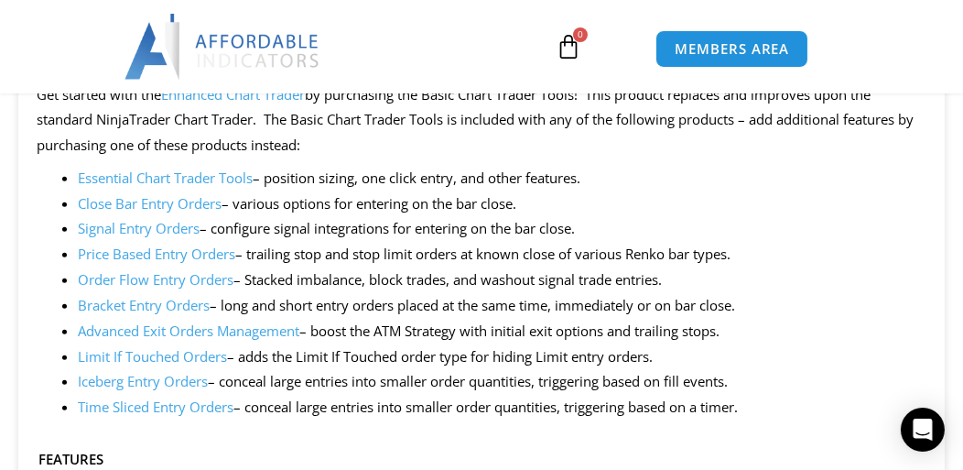
click at [273, 334] on link "Advanced Exit Orders Management" at bounding box center [189, 330] width 222 height 18
click at [249, 103] on link "Enhanced Chart Trader" at bounding box center [233, 94] width 144 height 18
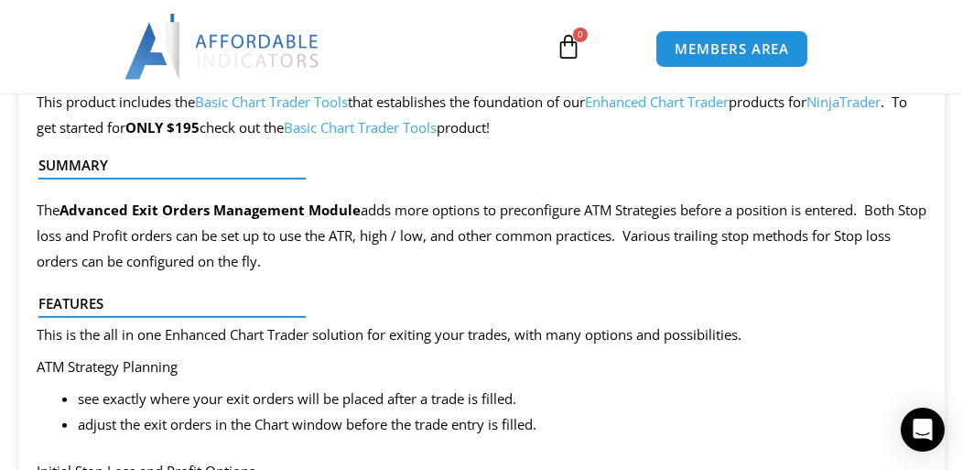
scroll to position [1272, 0]
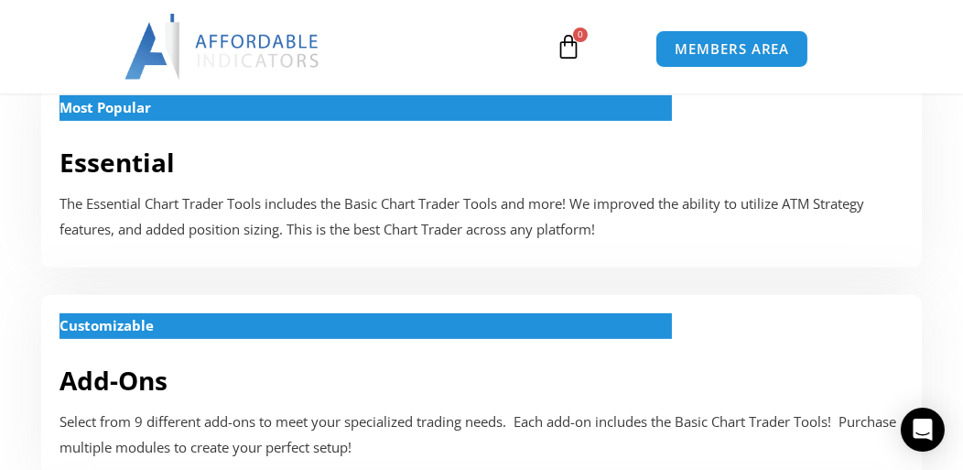
scroll to position [1193, 0]
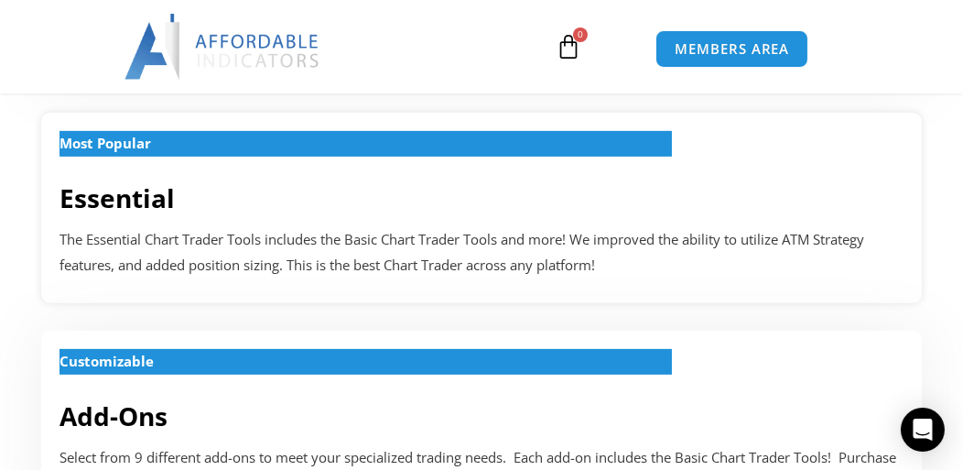
click at [131, 203] on link "Essential" at bounding box center [117, 197] width 115 height 35
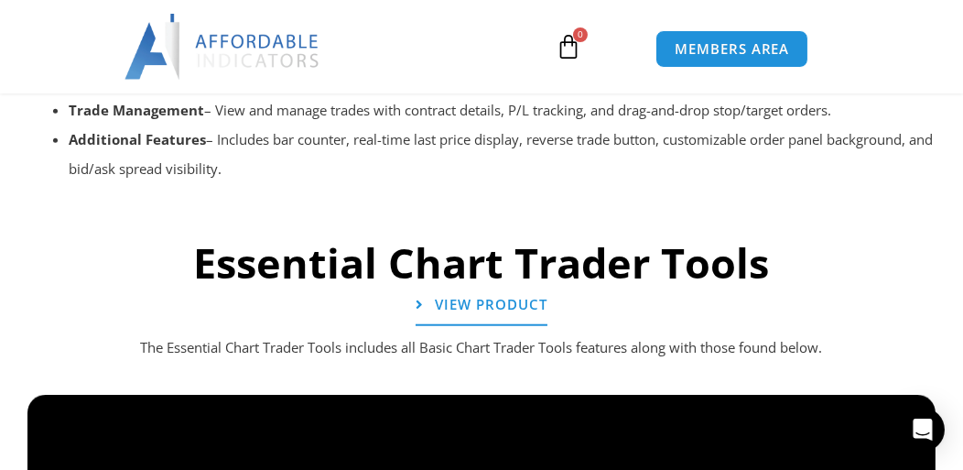
scroll to position [2926, 0]
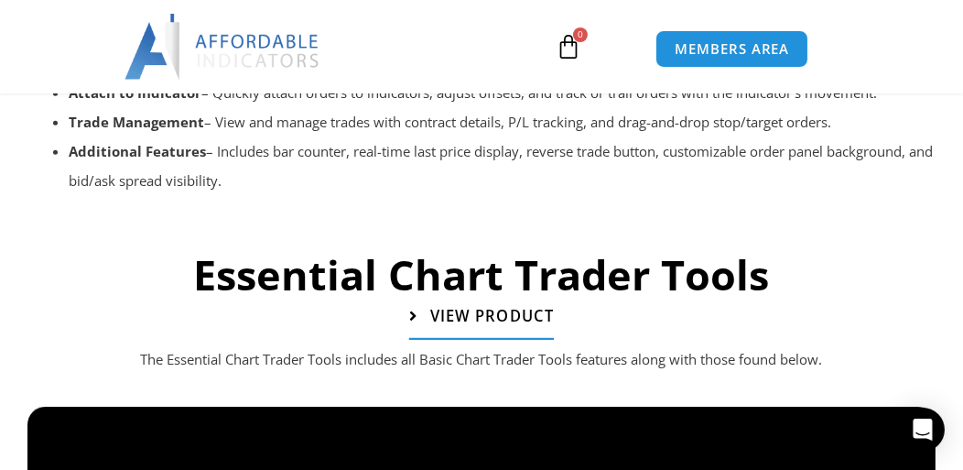
click at [491, 322] on span "View Product" at bounding box center [492, 317] width 124 height 16
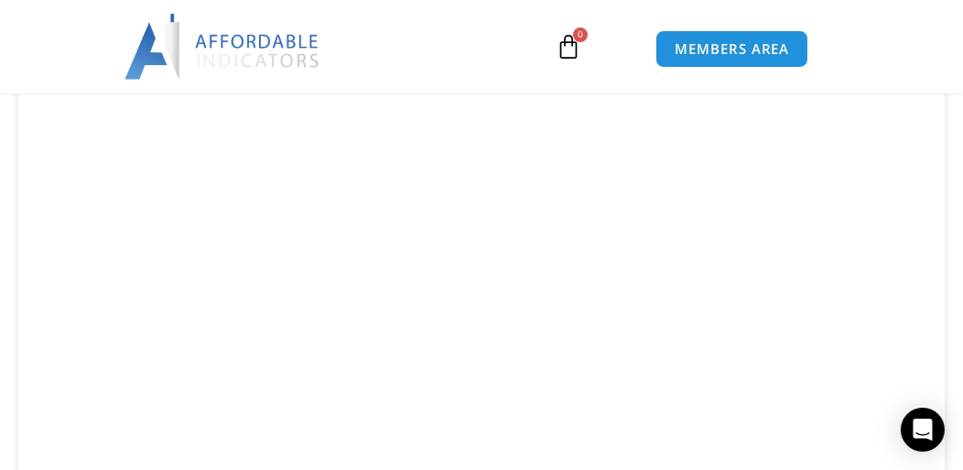
scroll to position [1062, 0]
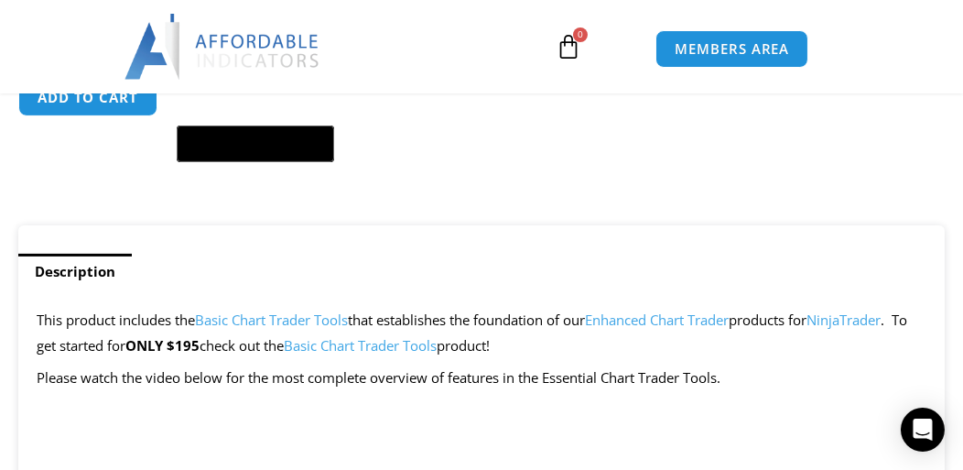
click at [360, 345] on link "Basic Chart Trader Tools" at bounding box center [360, 345] width 153 height 18
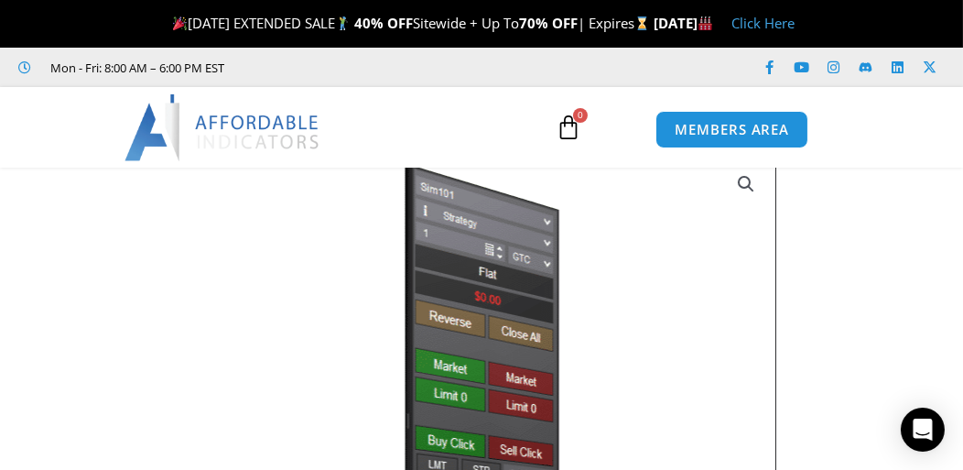
drag, startPoint x: 973, startPoint y: 27, endPoint x: 1049, endPoint y: -103, distance: 151.4
